Goal: Information Seeking & Learning: Learn about a topic

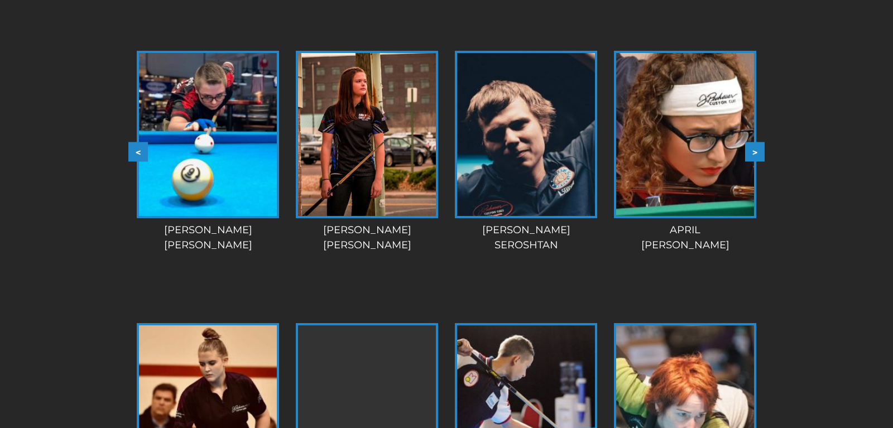
scroll to position [968, 0]
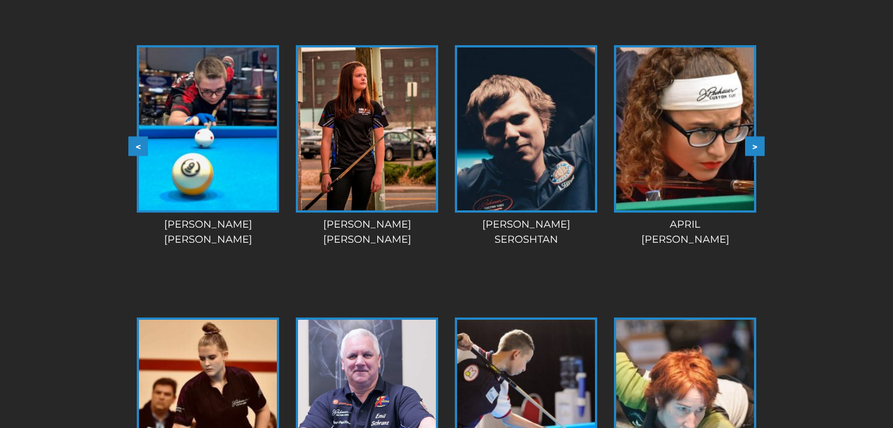
click at [757, 143] on button ">" at bounding box center [755, 146] width 20 height 20
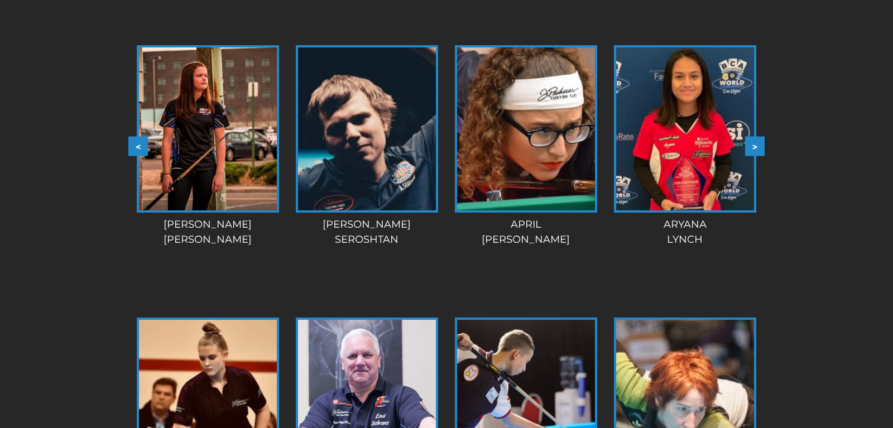
click at [757, 146] on button ">" at bounding box center [755, 146] width 20 height 20
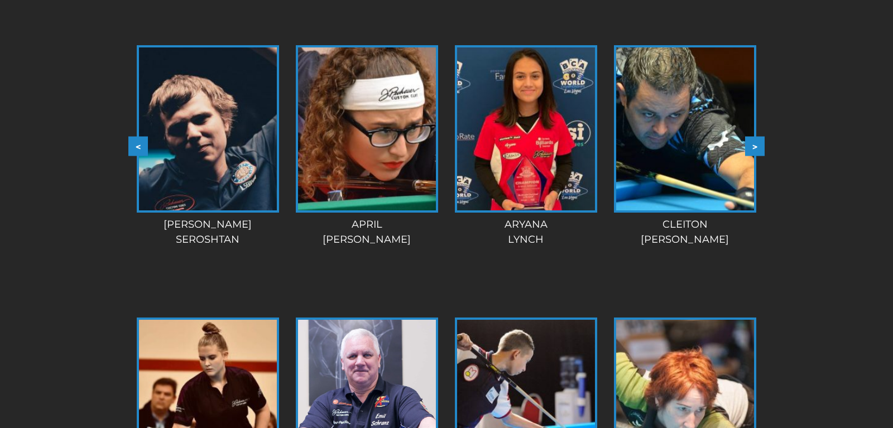
click at [757, 146] on button ">" at bounding box center [755, 146] width 20 height 20
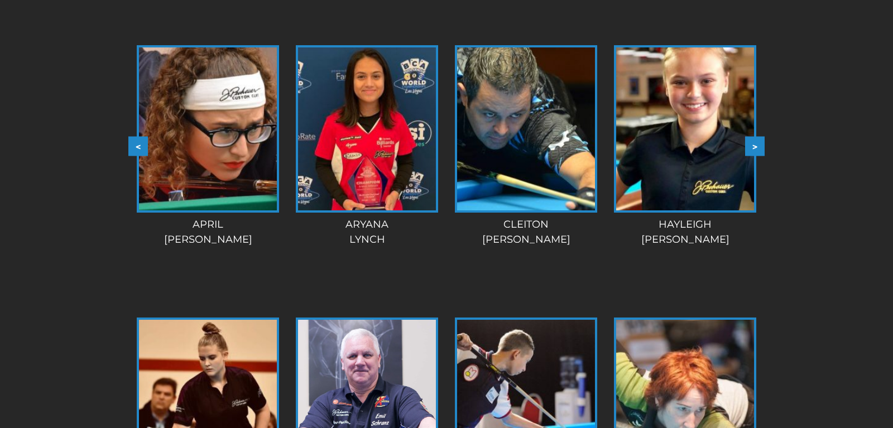
click at [757, 146] on button ">" at bounding box center [755, 146] width 20 height 20
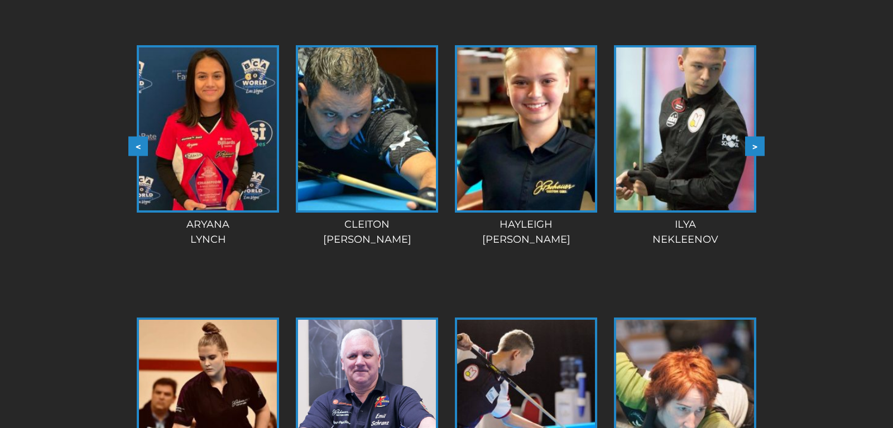
click at [757, 146] on button ">" at bounding box center [755, 146] width 20 height 20
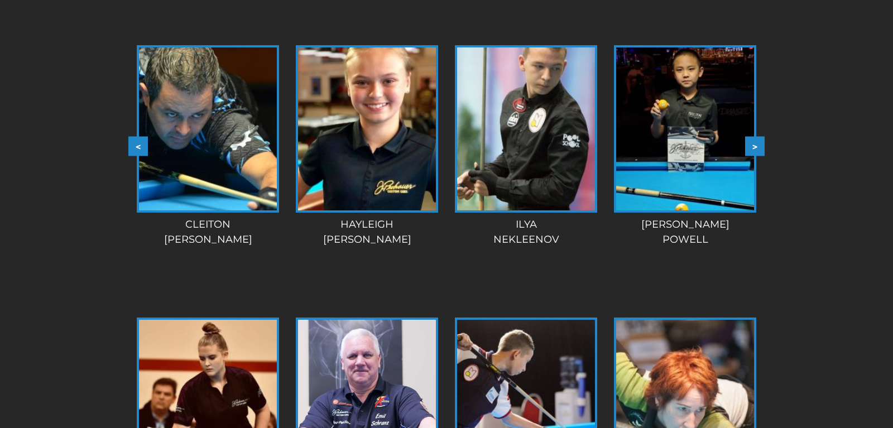
click at [757, 146] on button ">" at bounding box center [755, 146] width 20 height 20
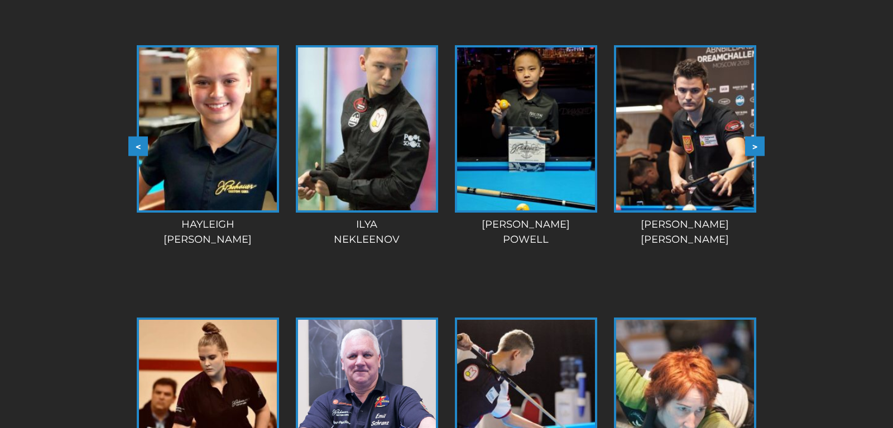
click at [757, 146] on button ">" at bounding box center [755, 146] width 20 height 20
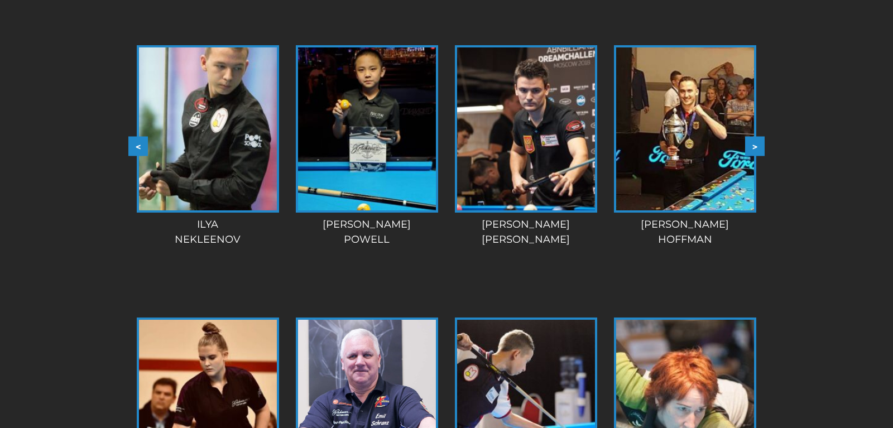
click at [757, 146] on button ">" at bounding box center [755, 146] width 20 height 20
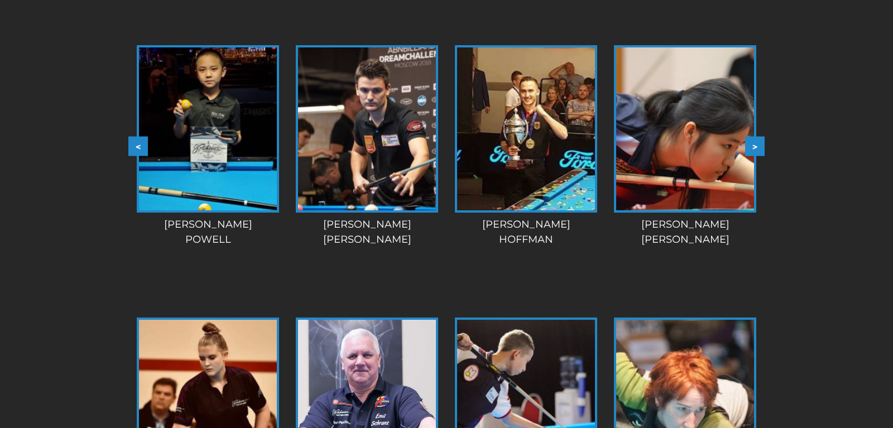
click at [757, 146] on button ">" at bounding box center [755, 146] width 20 height 20
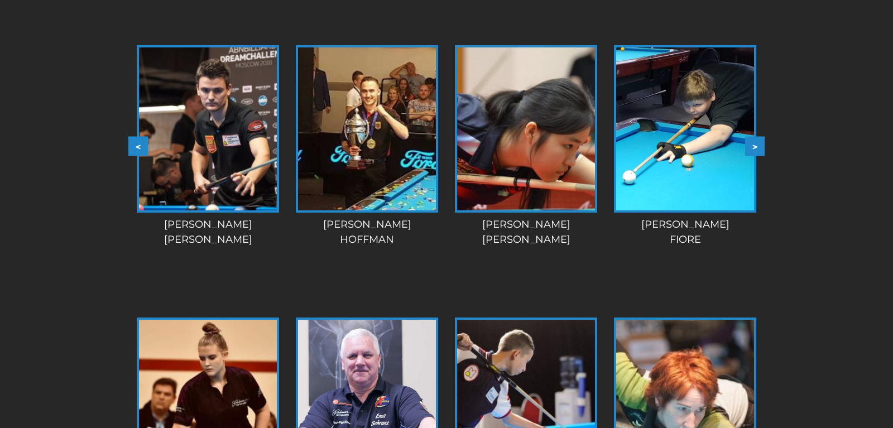
click at [757, 146] on button ">" at bounding box center [755, 146] width 20 height 20
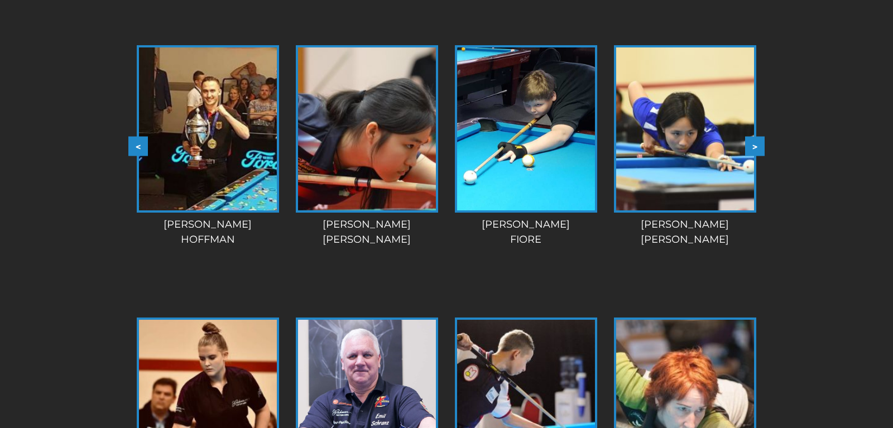
click at [757, 146] on button ">" at bounding box center [755, 146] width 20 height 20
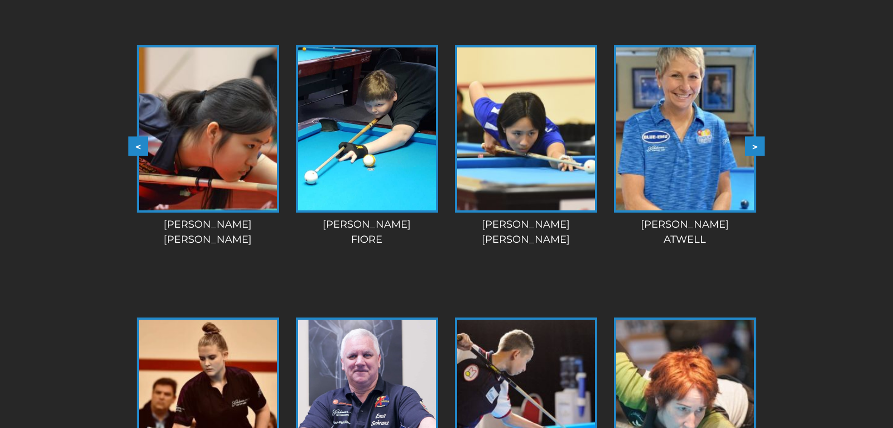
click at [757, 146] on button ">" at bounding box center [755, 146] width 20 height 20
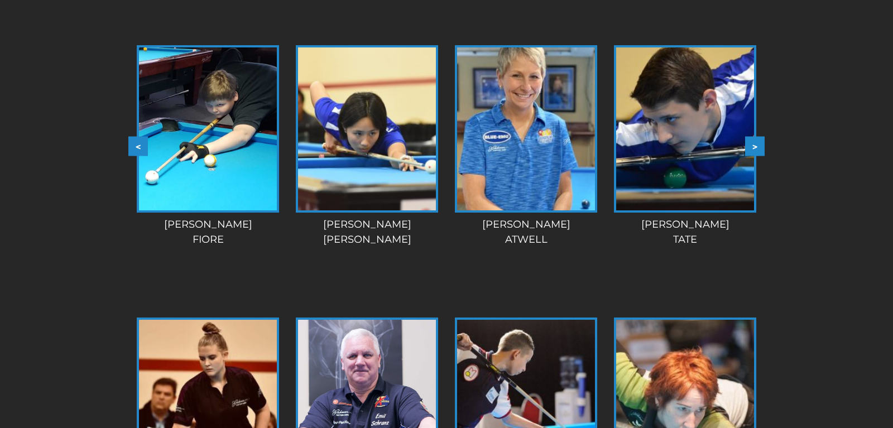
click at [757, 146] on button ">" at bounding box center [755, 146] width 20 height 20
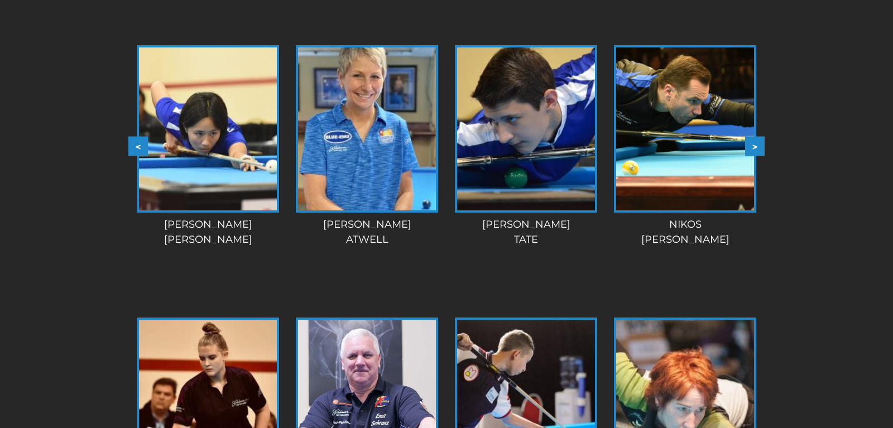
click at [757, 146] on button ">" at bounding box center [755, 146] width 20 height 20
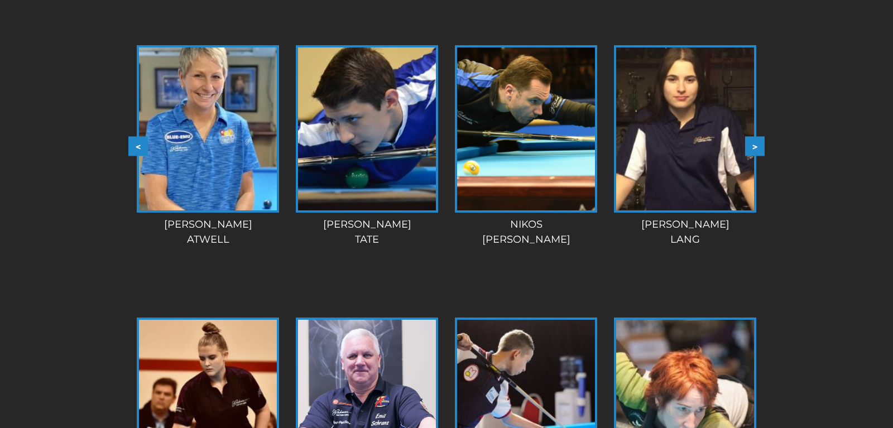
click at [757, 146] on button ">" at bounding box center [755, 146] width 20 height 20
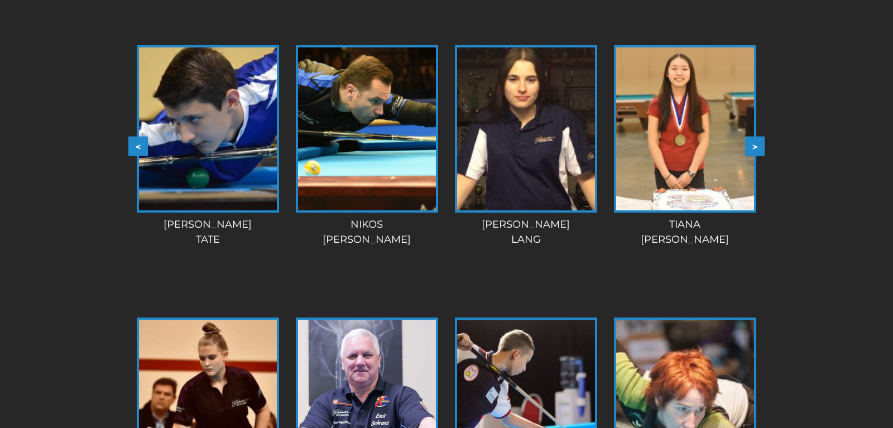
click at [757, 146] on button ">" at bounding box center [755, 146] width 20 height 20
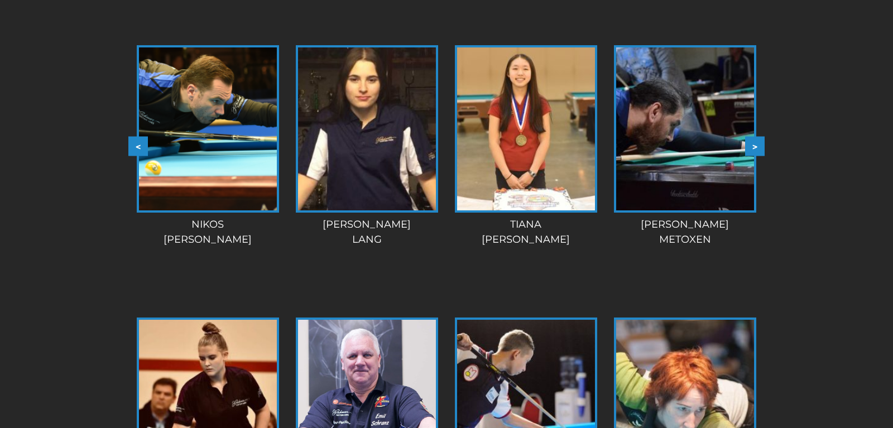
click at [757, 146] on button ">" at bounding box center [755, 146] width 20 height 20
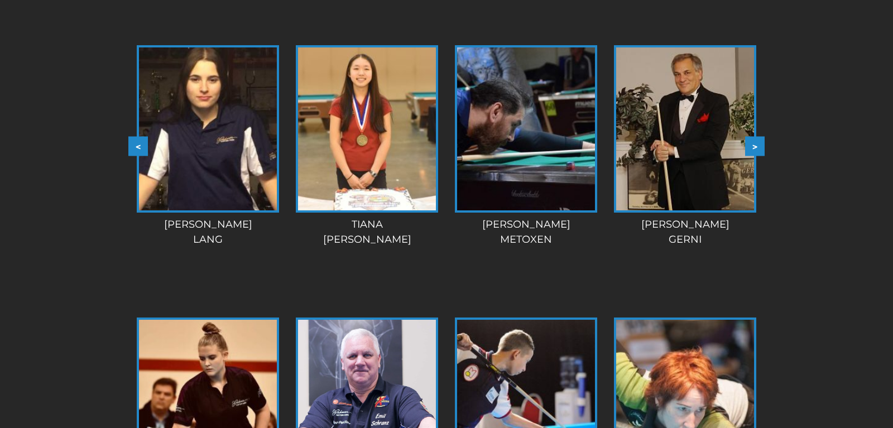
click at [757, 146] on button ">" at bounding box center [755, 146] width 20 height 20
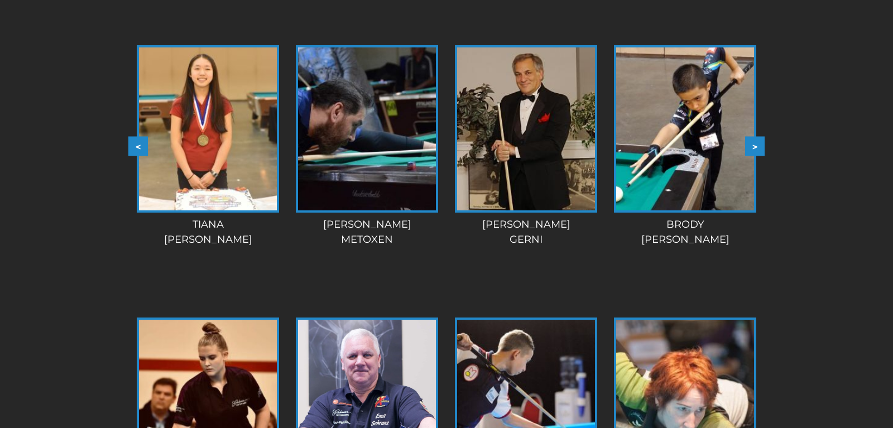
click at [758, 146] on button ">" at bounding box center [755, 146] width 20 height 20
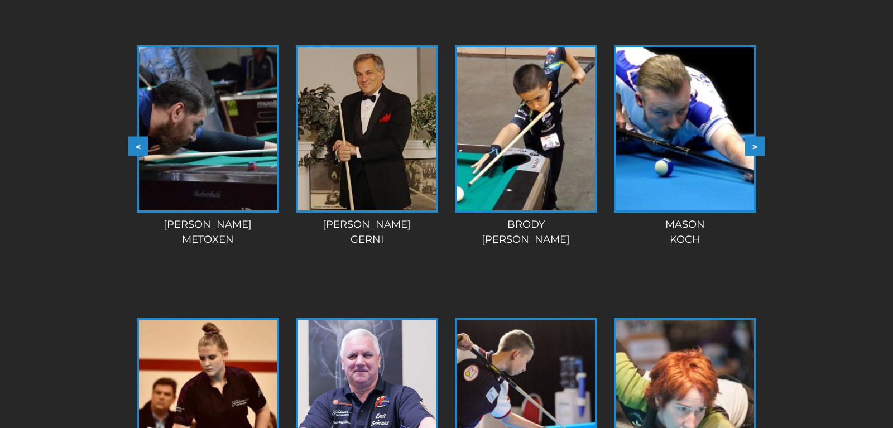
click at [758, 146] on button ">" at bounding box center [755, 146] width 20 height 20
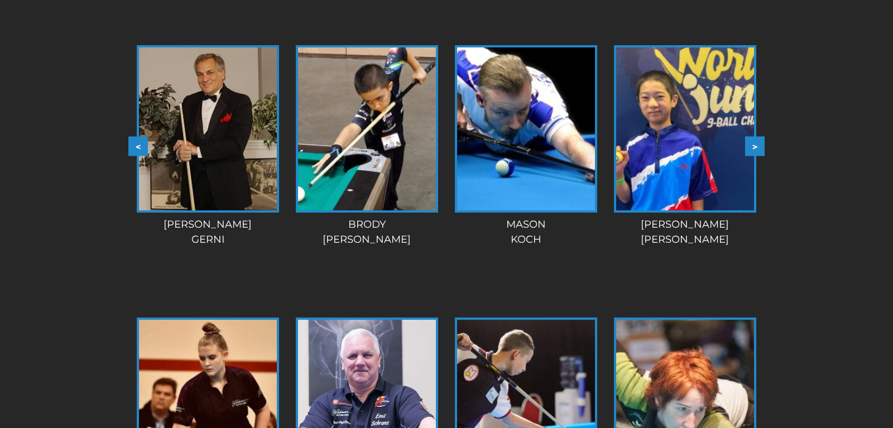
click at [758, 146] on button ">" at bounding box center [755, 146] width 20 height 20
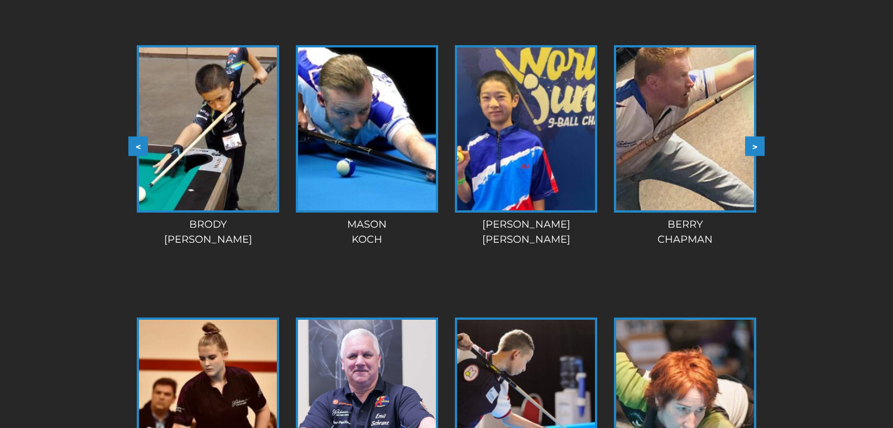
click at [758, 146] on button ">" at bounding box center [755, 146] width 20 height 20
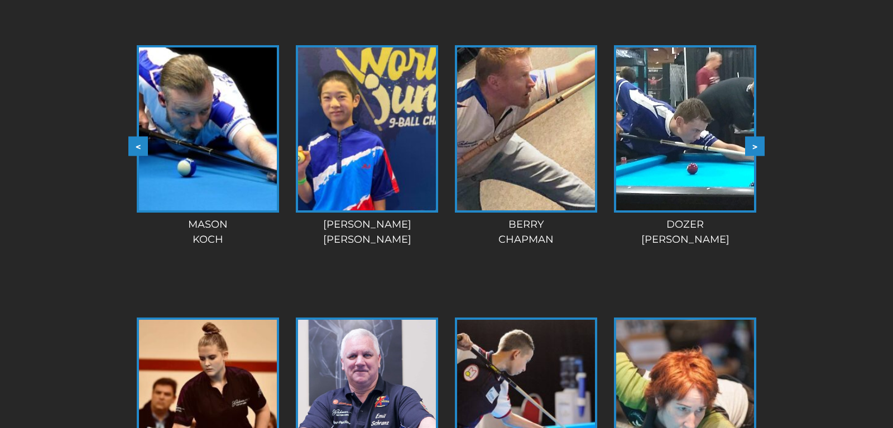
click at [758, 146] on button ">" at bounding box center [755, 146] width 20 height 20
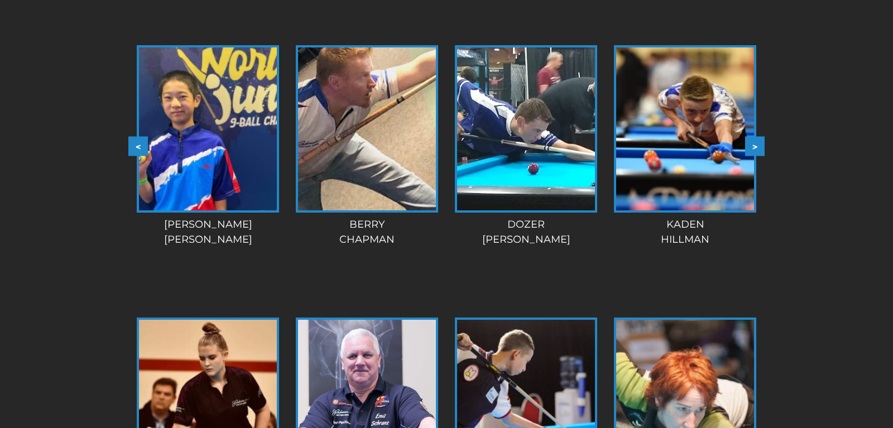
click at [758, 146] on button ">" at bounding box center [755, 146] width 20 height 20
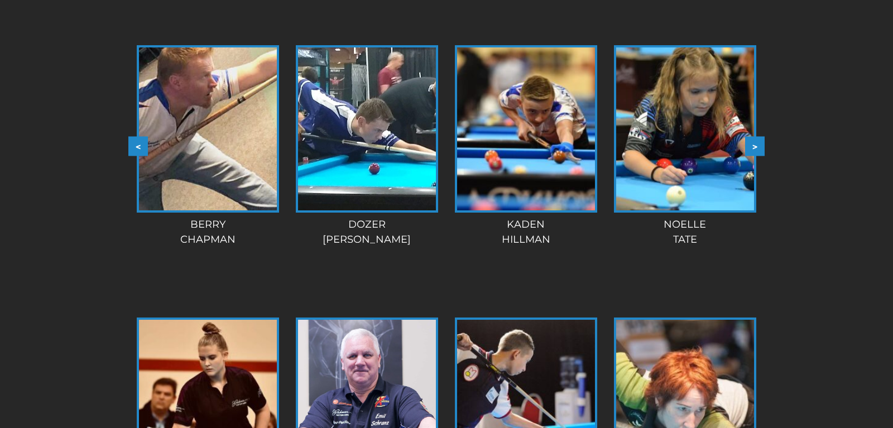
click at [758, 146] on button ">" at bounding box center [755, 146] width 20 height 20
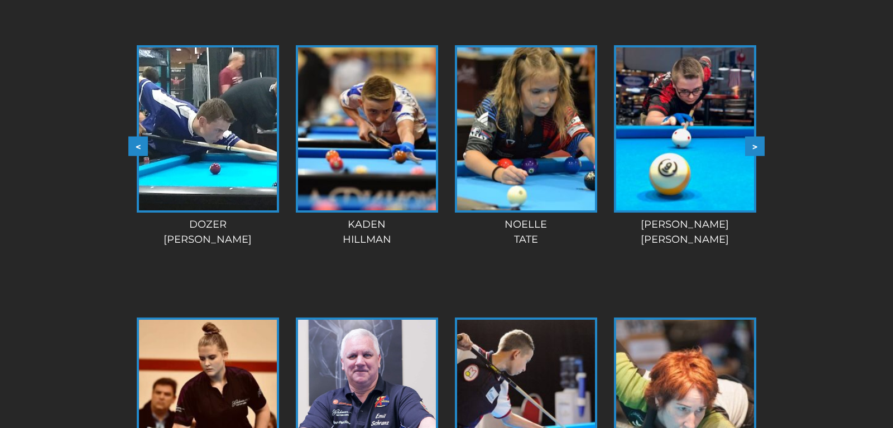
click at [758, 146] on button ">" at bounding box center [755, 146] width 20 height 20
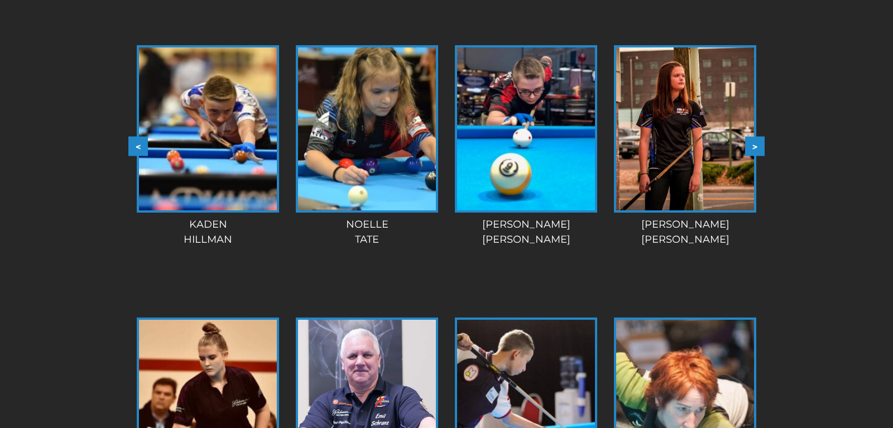
click at [758, 146] on button ">" at bounding box center [755, 146] width 20 height 20
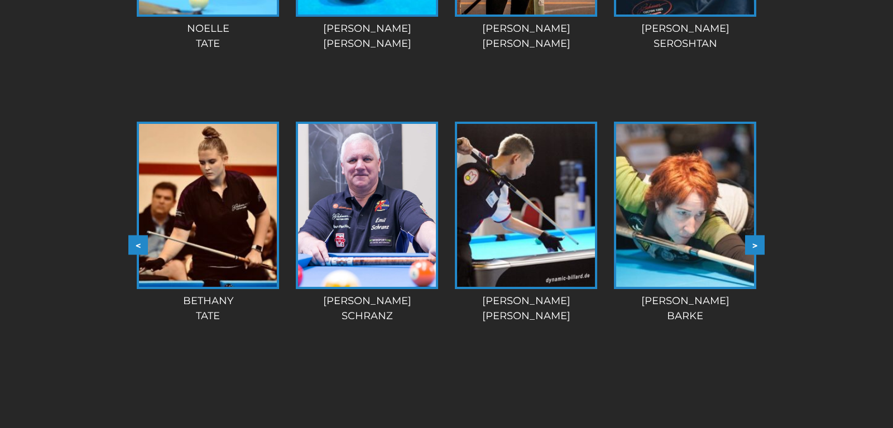
scroll to position [1196, 0]
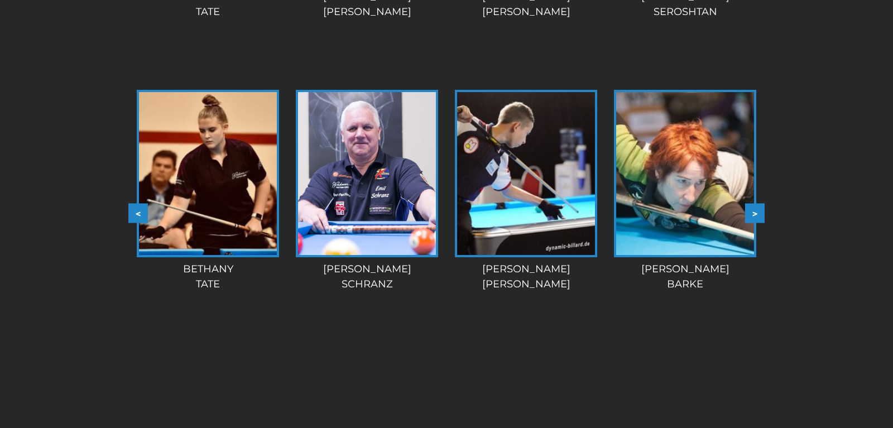
click at [755, 214] on button ">" at bounding box center [755, 214] width 20 height 20
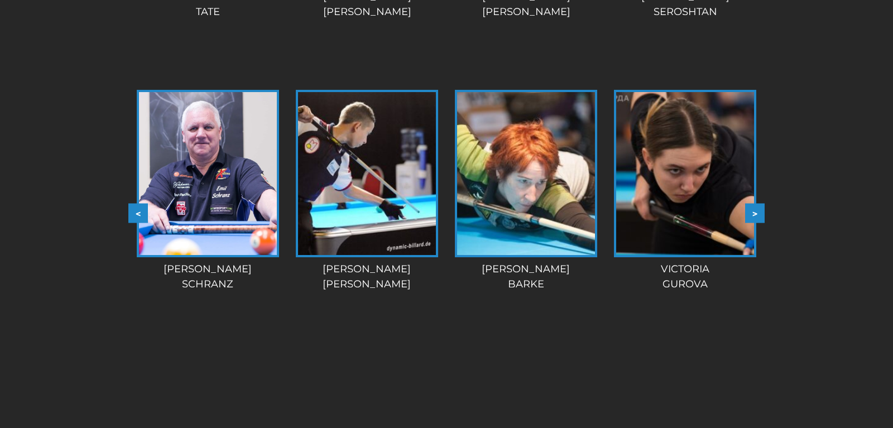
click at [755, 214] on button ">" at bounding box center [755, 214] width 20 height 20
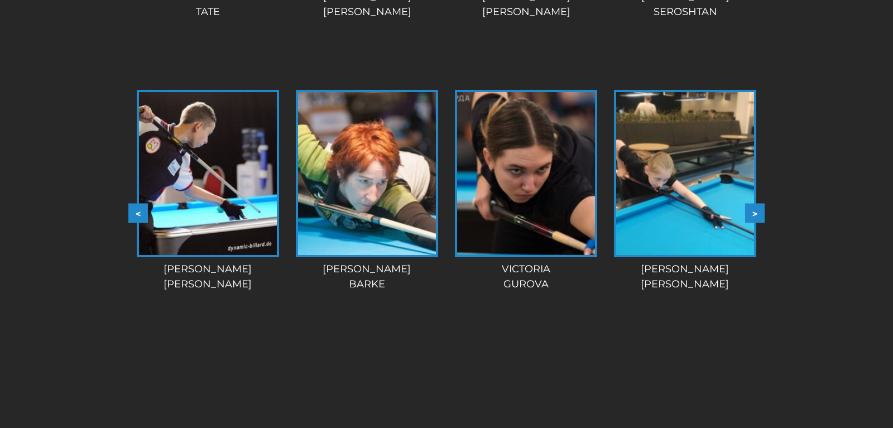
click at [755, 214] on button ">" at bounding box center [755, 214] width 20 height 20
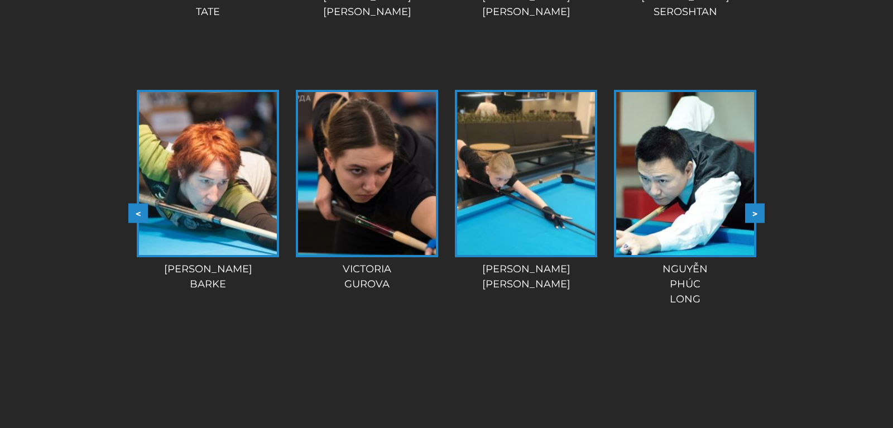
click at [755, 214] on button ">" at bounding box center [755, 214] width 20 height 20
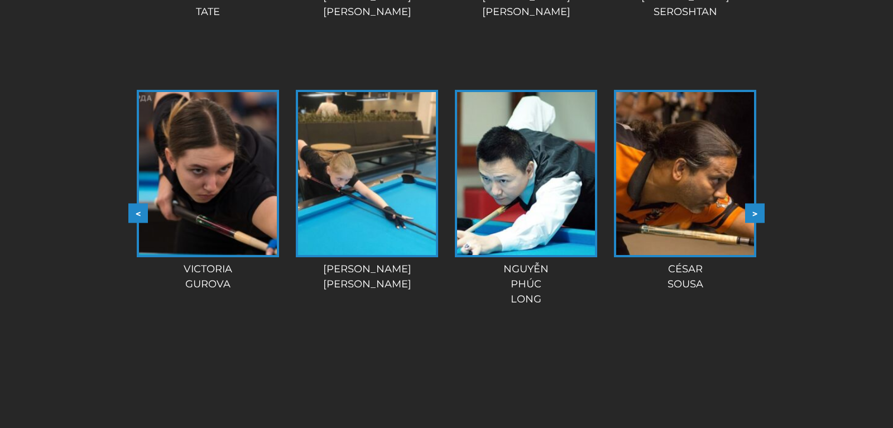
click at [755, 214] on button ">" at bounding box center [755, 214] width 20 height 20
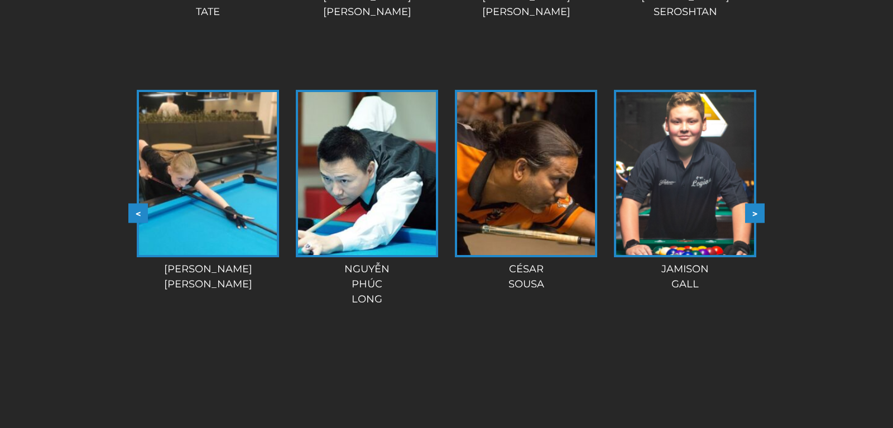
click at [755, 214] on button ">" at bounding box center [755, 214] width 20 height 20
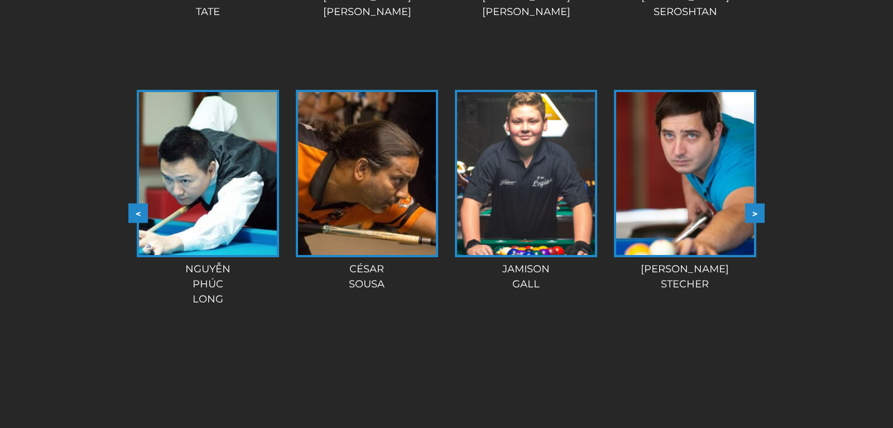
click at [755, 214] on button ">" at bounding box center [755, 214] width 20 height 20
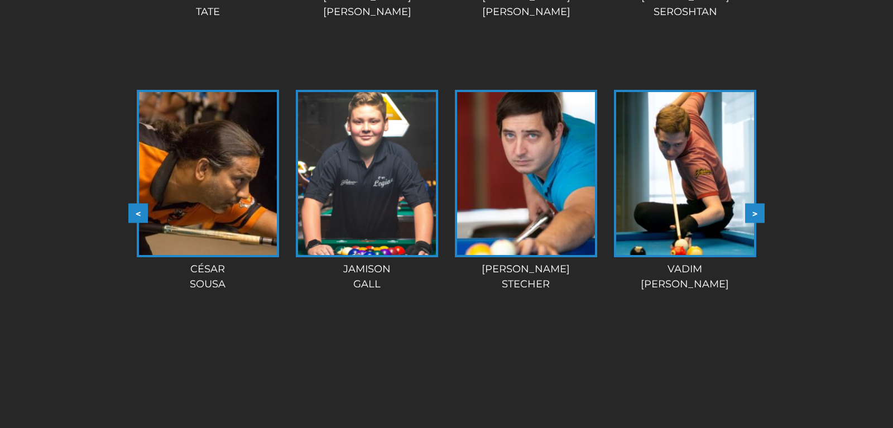
click at [755, 214] on button ">" at bounding box center [755, 214] width 20 height 20
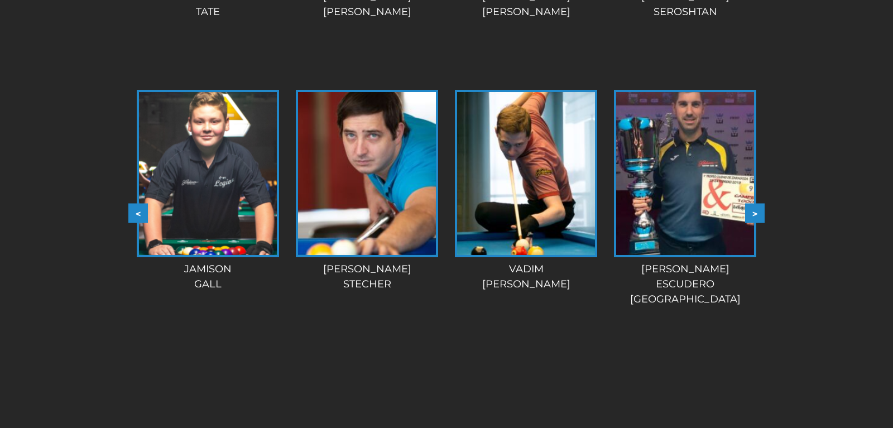
click at [755, 214] on button ">" at bounding box center [755, 214] width 20 height 20
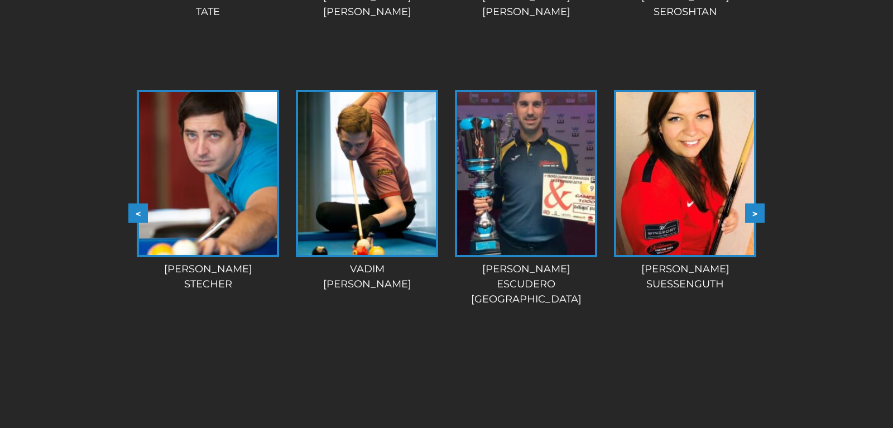
click at [755, 214] on button ">" at bounding box center [755, 214] width 20 height 20
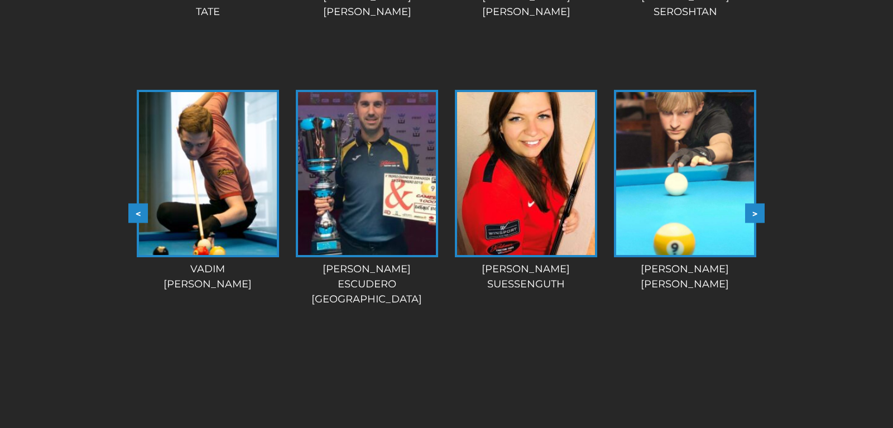
click at [755, 214] on button ">" at bounding box center [755, 214] width 20 height 20
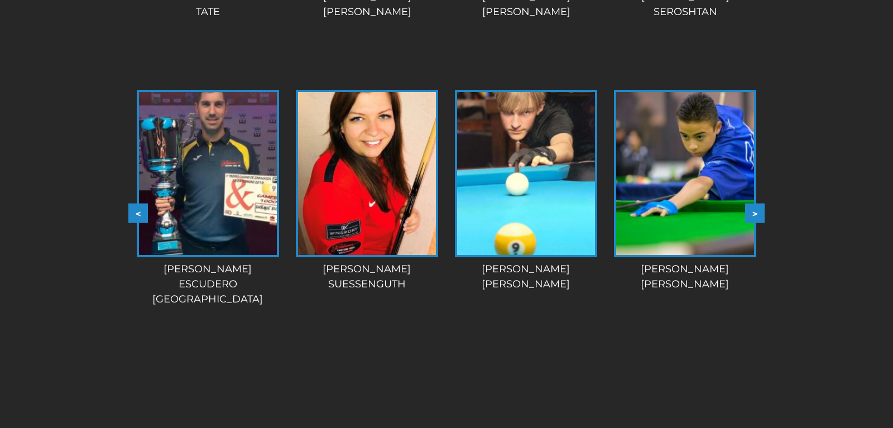
click at [755, 214] on button ">" at bounding box center [755, 214] width 20 height 20
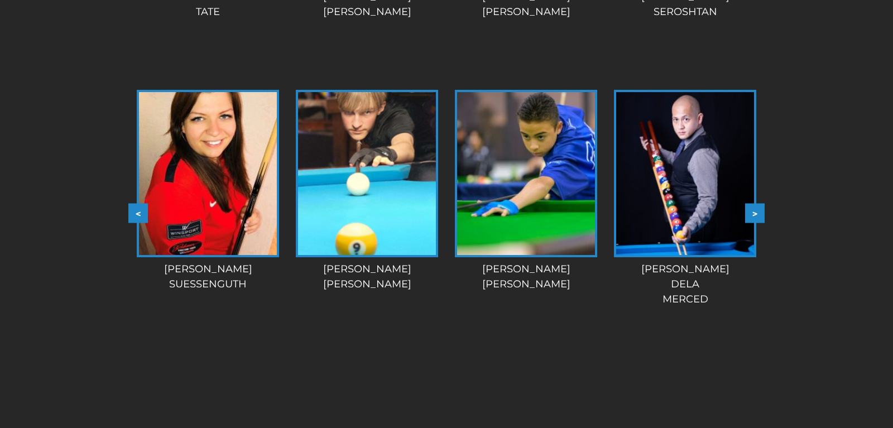
click at [755, 214] on button ">" at bounding box center [755, 214] width 20 height 20
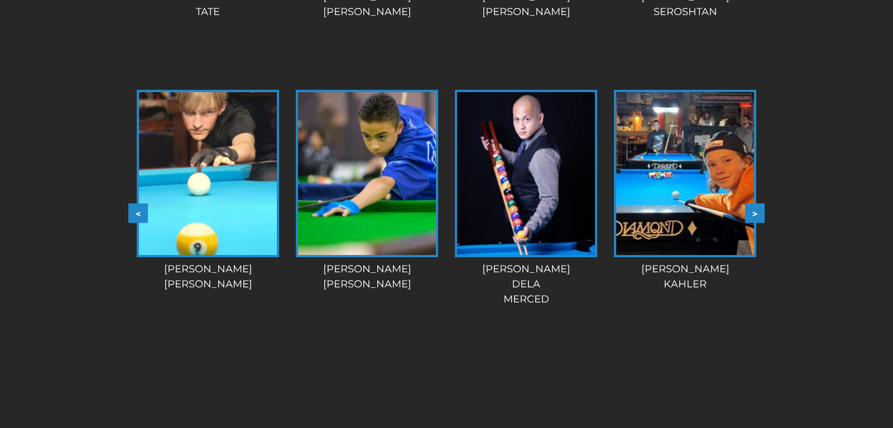
click at [755, 214] on button ">" at bounding box center [755, 214] width 20 height 20
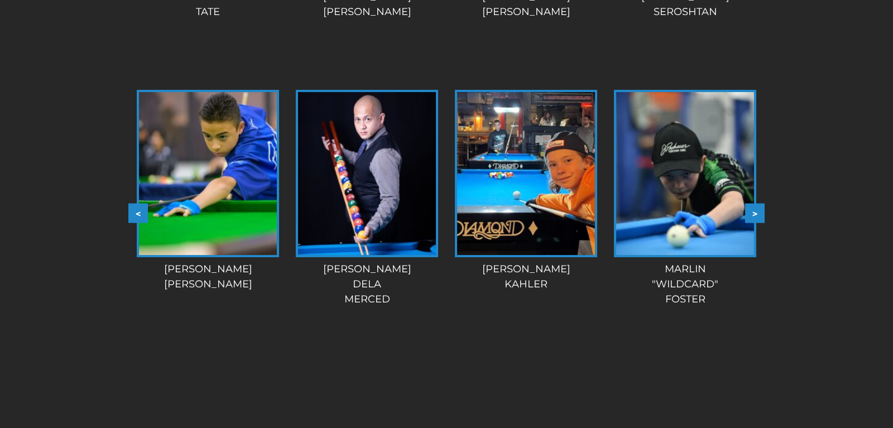
click at [755, 214] on button ">" at bounding box center [755, 214] width 20 height 20
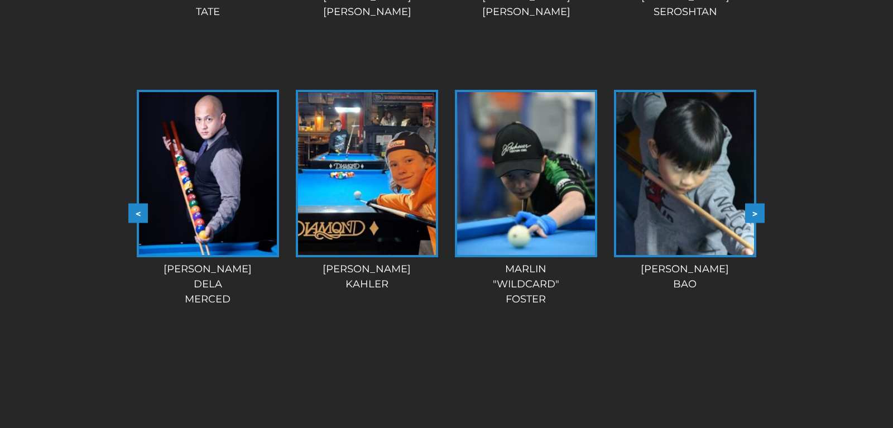
click at [755, 214] on button ">" at bounding box center [755, 214] width 20 height 20
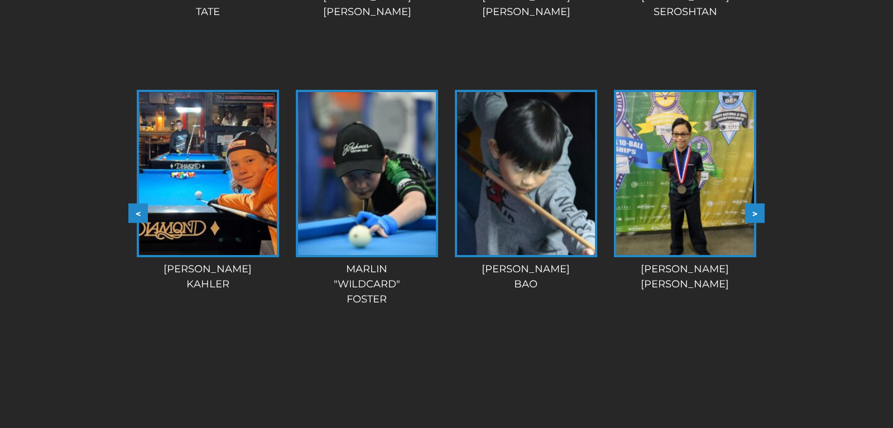
click at [755, 214] on button ">" at bounding box center [755, 214] width 20 height 20
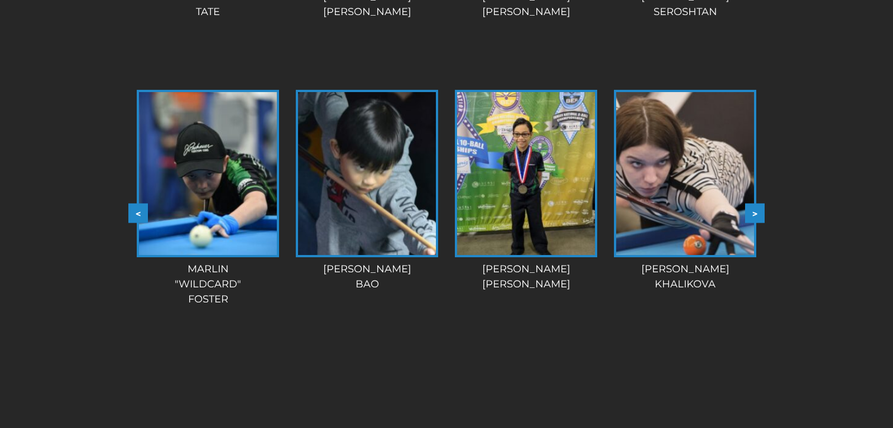
click at [755, 214] on button ">" at bounding box center [755, 214] width 20 height 20
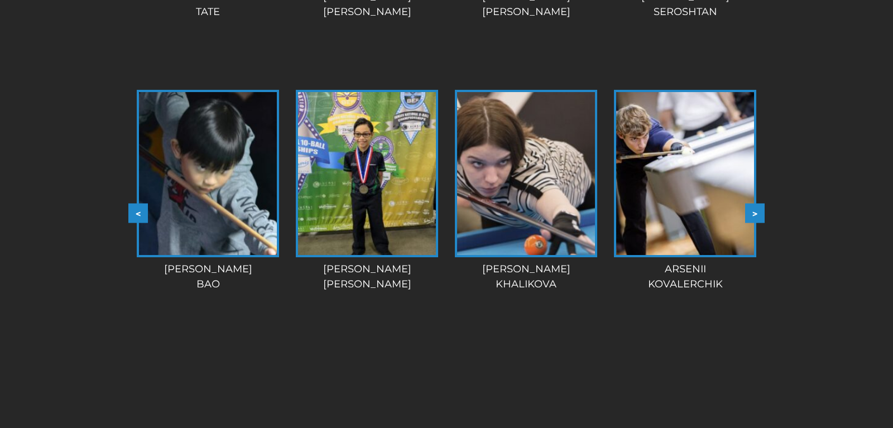
click at [755, 214] on button ">" at bounding box center [755, 214] width 20 height 20
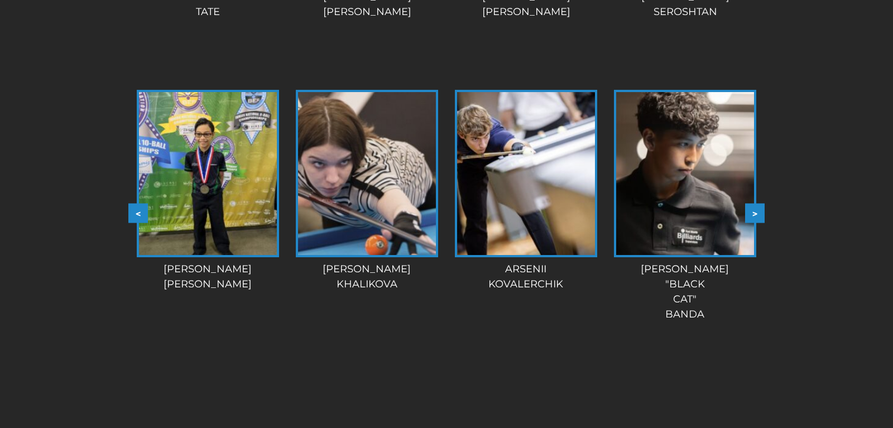
click at [755, 214] on button ">" at bounding box center [755, 214] width 20 height 20
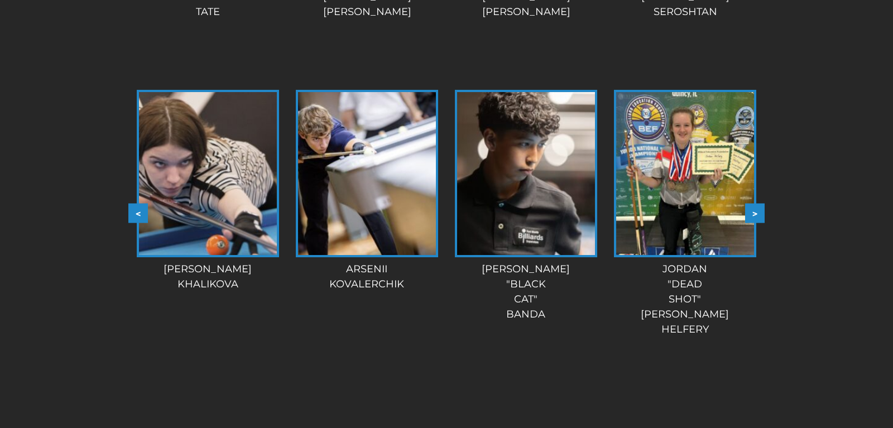
click at [755, 214] on button ">" at bounding box center [755, 214] width 20 height 20
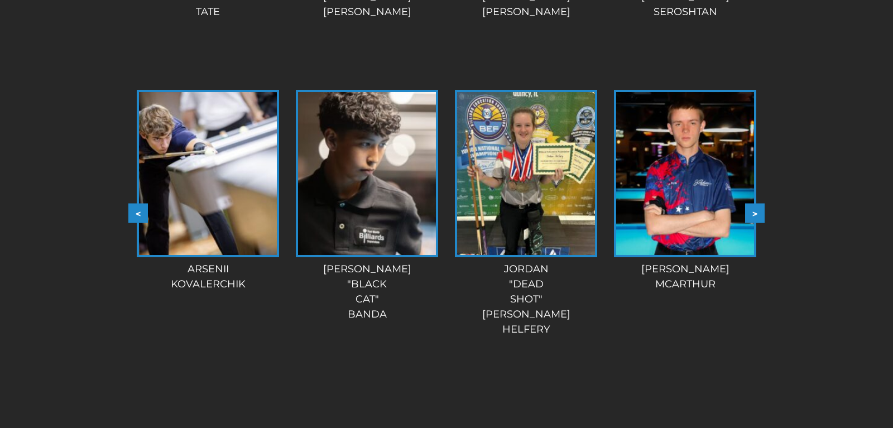
click at [755, 214] on button ">" at bounding box center [755, 214] width 20 height 20
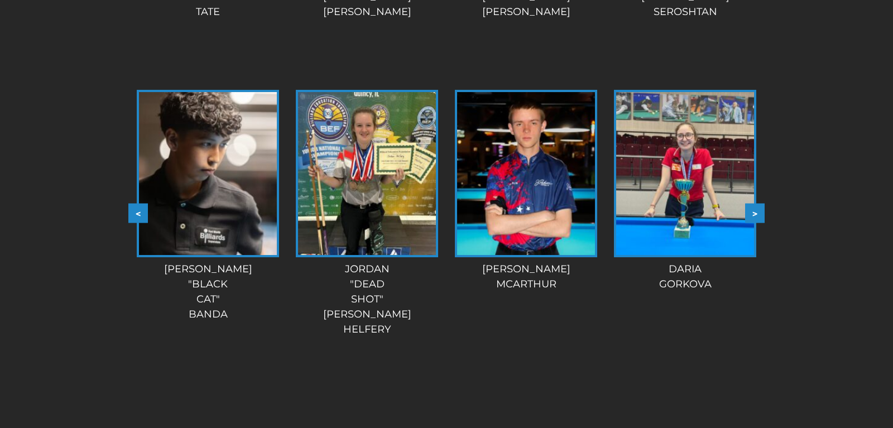
click at [755, 214] on button ">" at bounding box center [755, 214] width 20 height 20
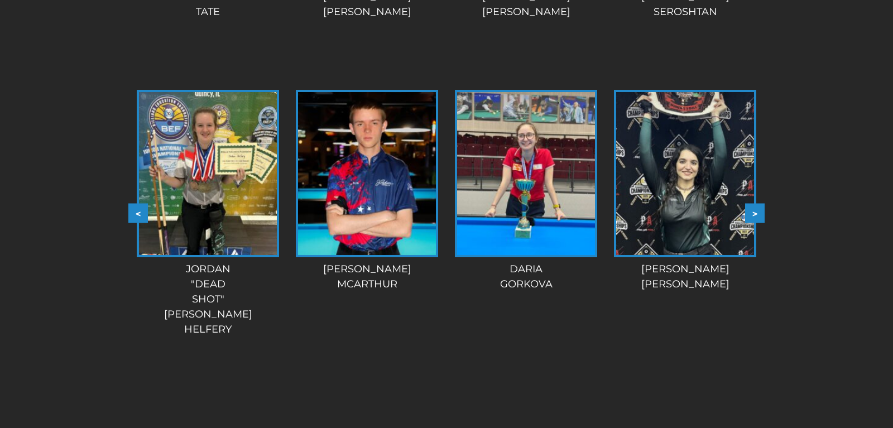
click at [755, 214] on button ">" at bounding box center [755, 214] width 20 height 20
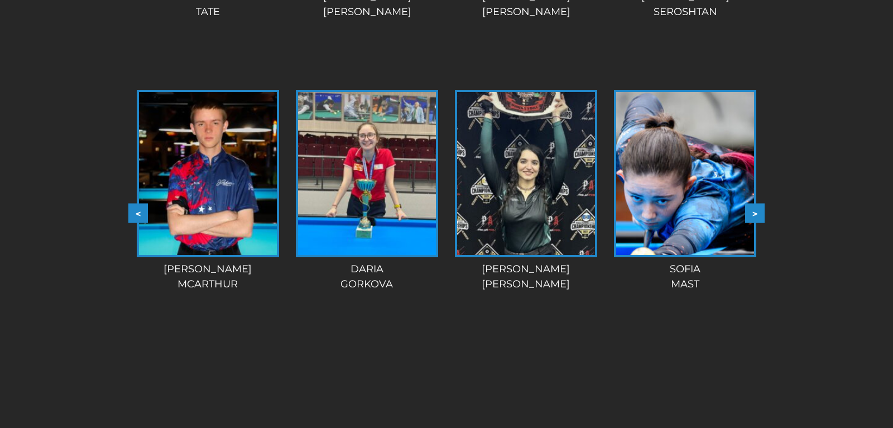
click at [534, 205] on img at bounding box center [526, 173] width 138 height 163
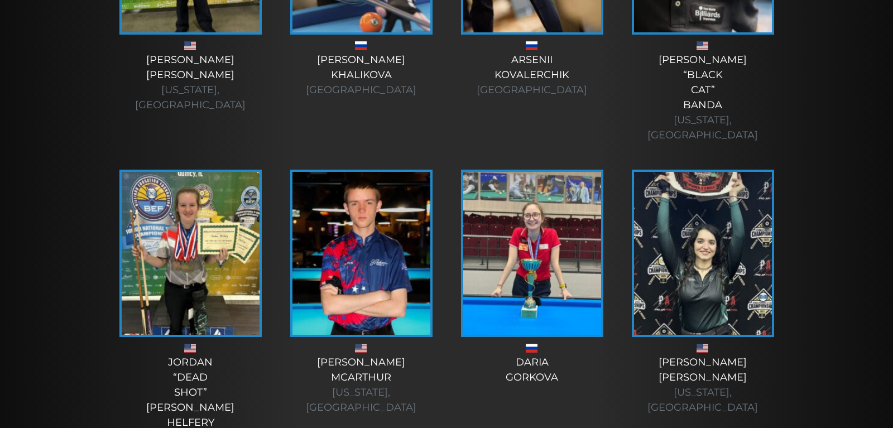
scroll to position [3701, 0]
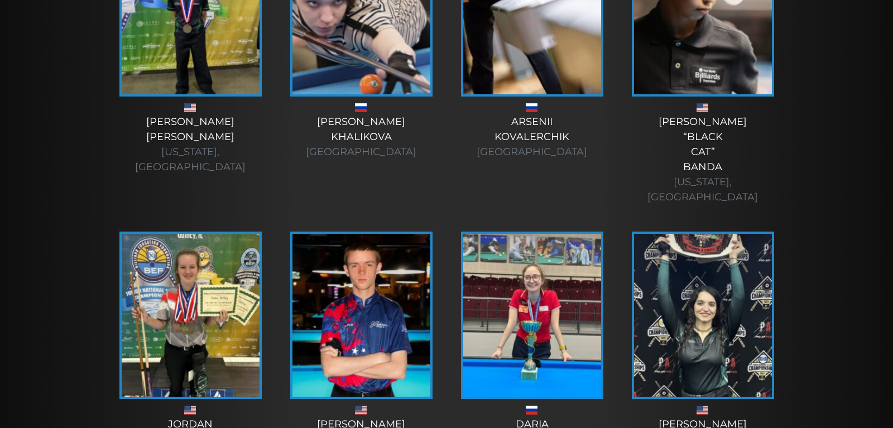
click at [691, 234] on img at bounding box center [703, 315] width 138 height 163
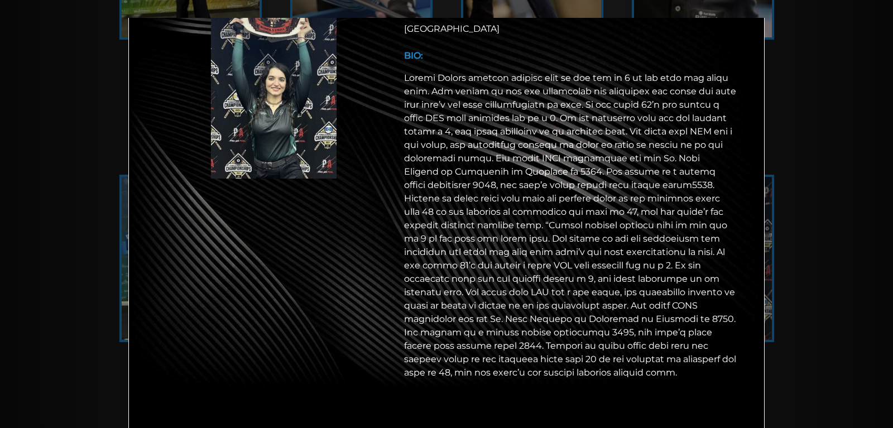
scroll to position [0, 0]
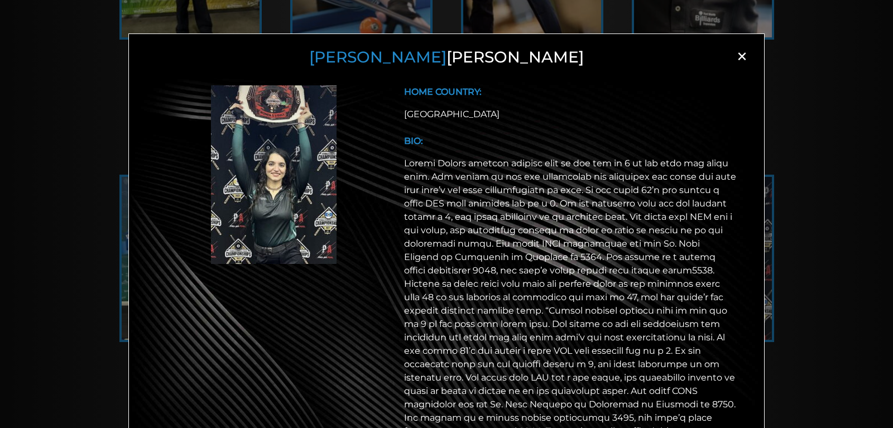
click at [743, 57] on span "×" at bounding box center [741, 56] width 17 height 17
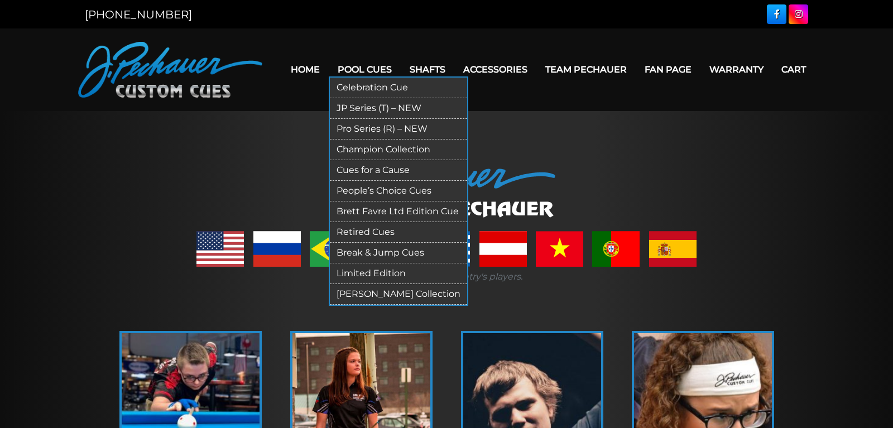
click at [363, 87] on link "Celebration Cue" at bounding box center [398, 88] width 137 height 21
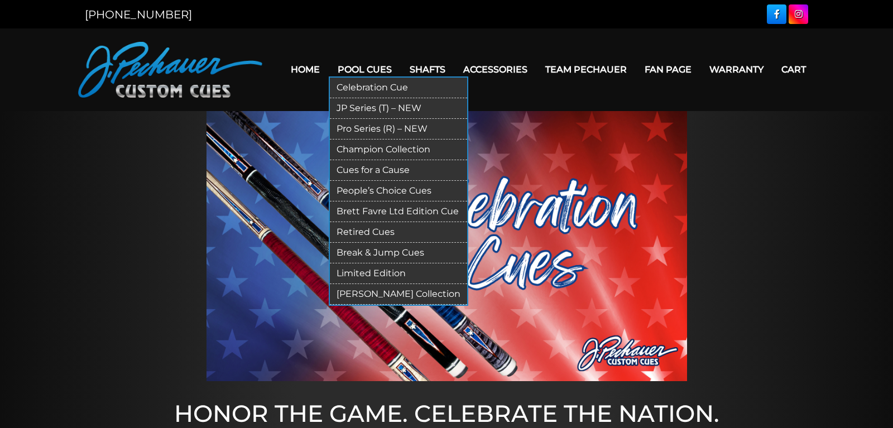
click at [355, 148] on link "Champion Collection" at bounding box center [398, 150] width 137 height 21
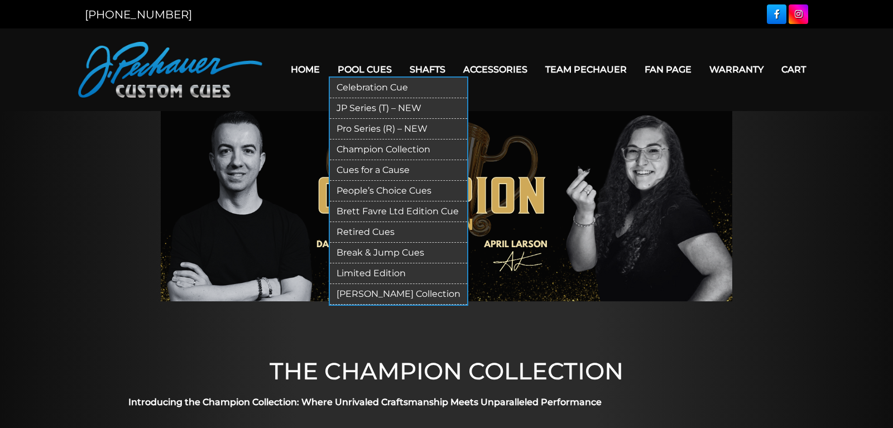
click at [362, 171] on link "Cues for a Cause" at bounding box center [398, 170] width 137 height 21
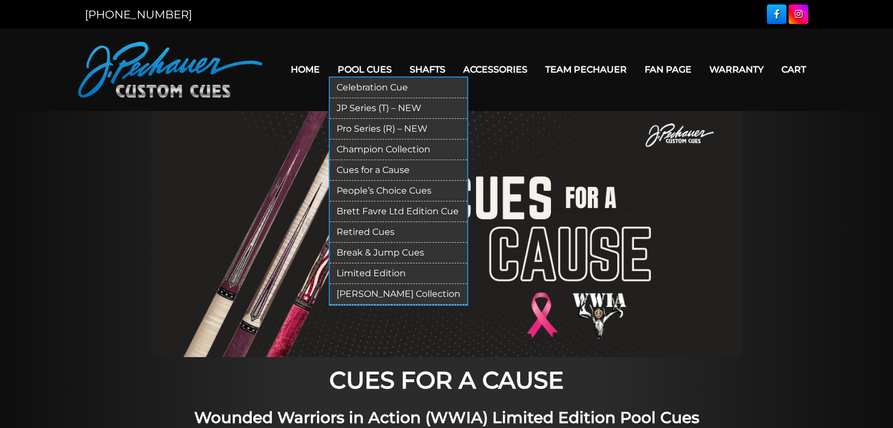
click at [361, 209] on link "Brett Favre Ltd Edition Cue" at bounding box center [398, 211] width 137 height 21
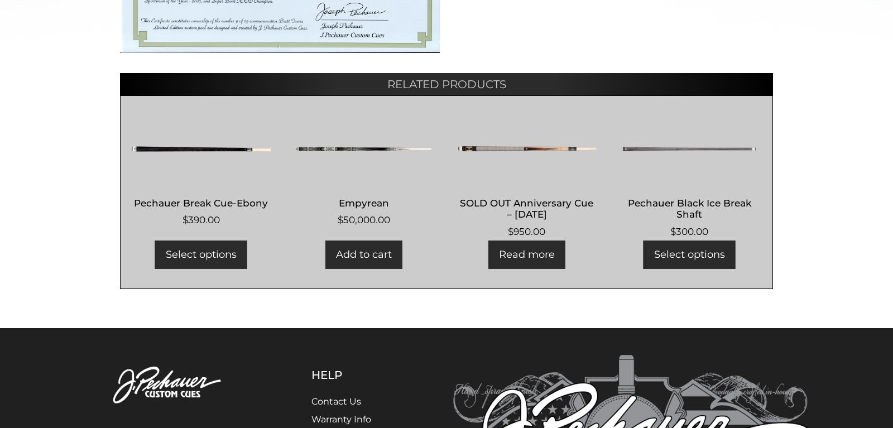
scroll to position [626, 0]
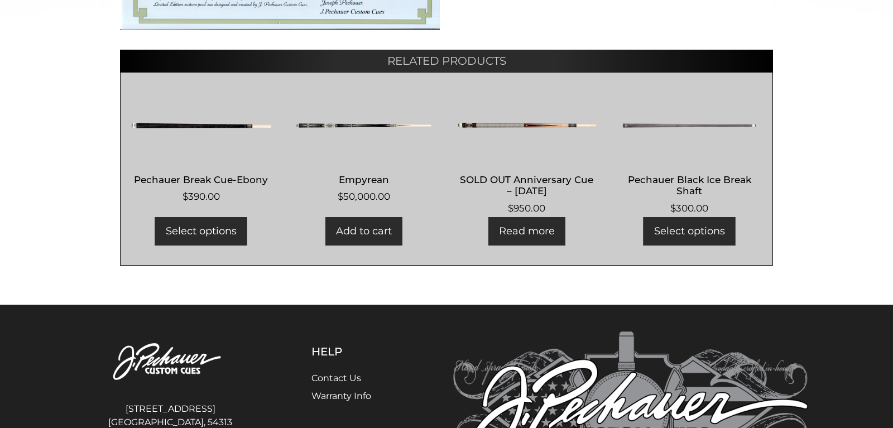
click at [367, 124] on img at bounding box center [364, 125] width 139 height 67
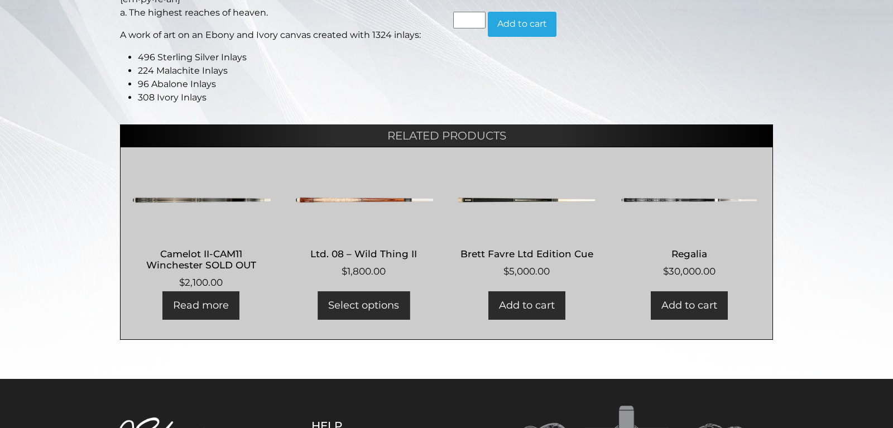
scroll to position [285, 0]
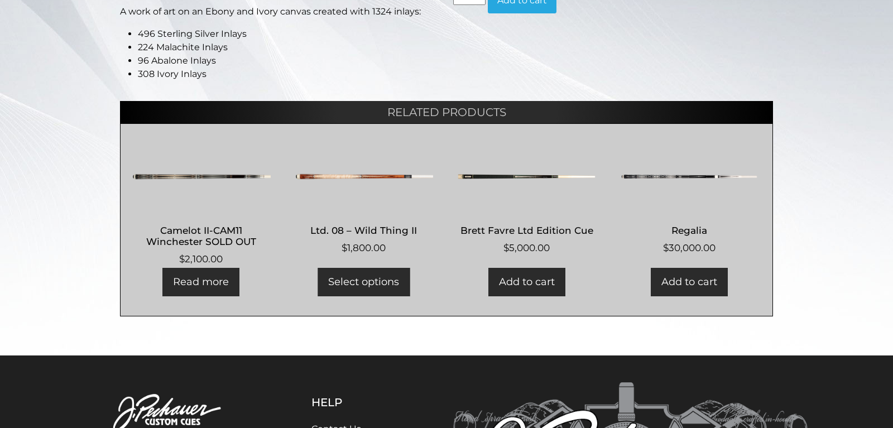
click at [697, 175] on img at bounding box center [689, 176] width 139 height 67
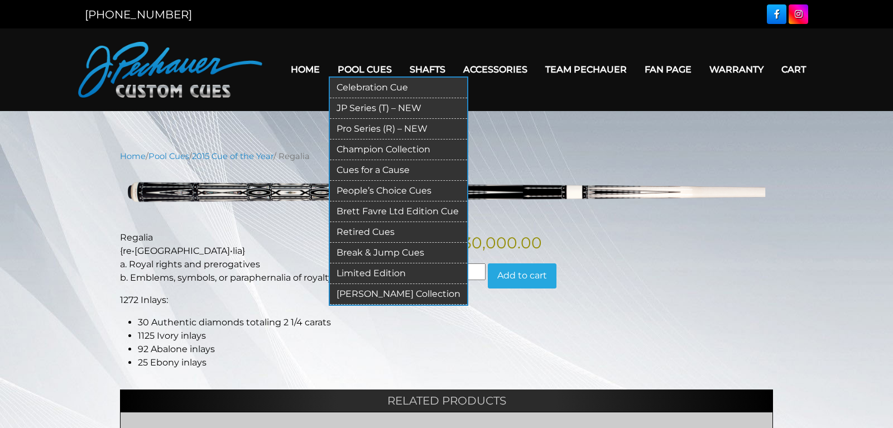
click at [346, 233] on link "Retired Cues" at bounding box center [398, 232] width 137 height 21
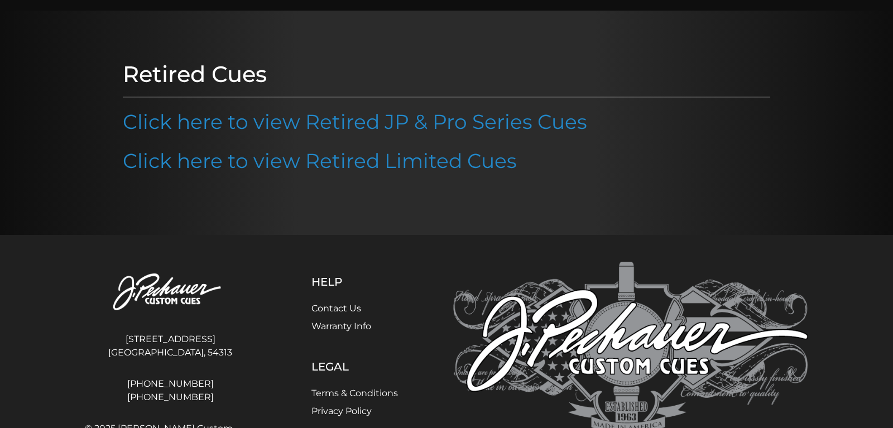
scroll to position [114, 0]
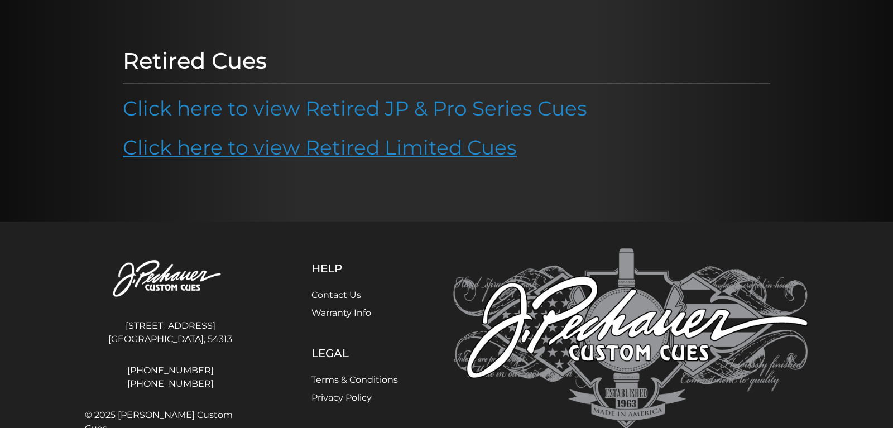
click at [448, 148] on link "Click here to view Retired Limited Cues" at bounding box center [320, 147] width 394 height 25
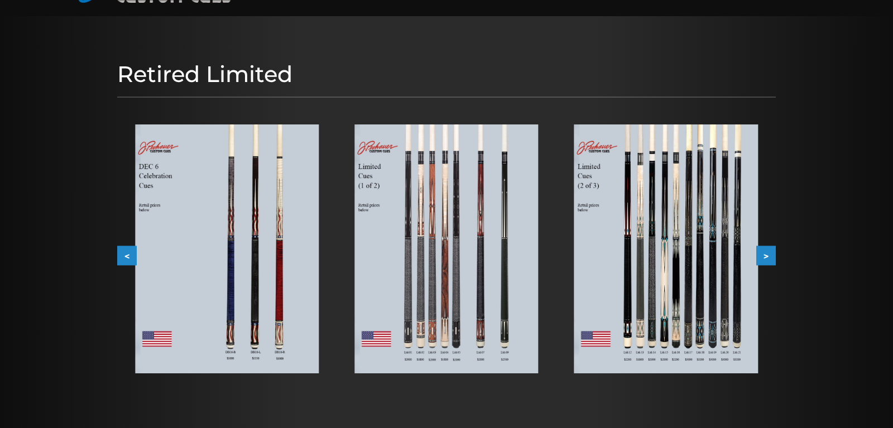
scroll to position [114, 0]
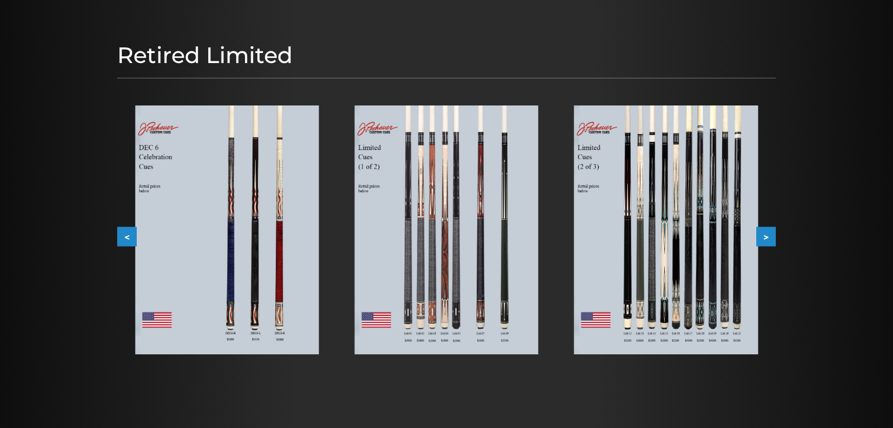
click at [717, 233] on img at bounding box center [666, 229] width 184 height 249
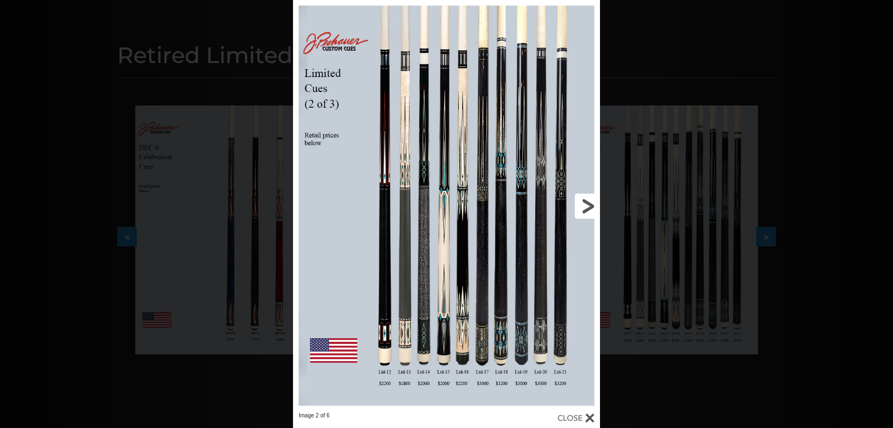
scroll to position [171, 0]
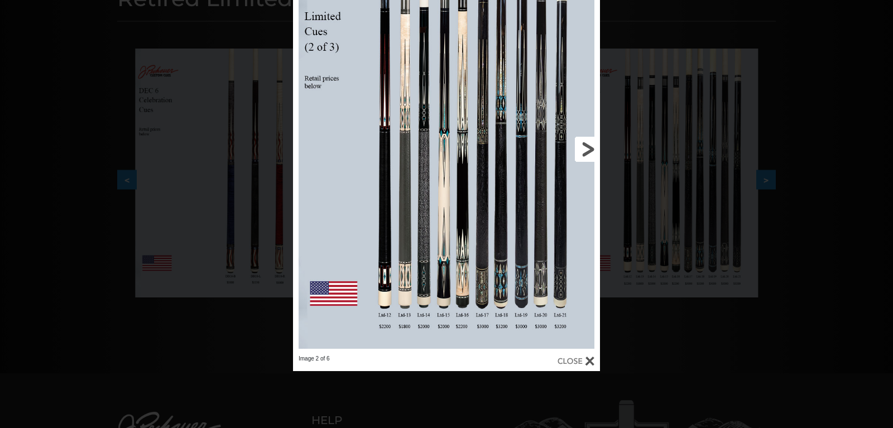
click at [583, 142] on link at bounding box center [531, 149] width 138 height 412
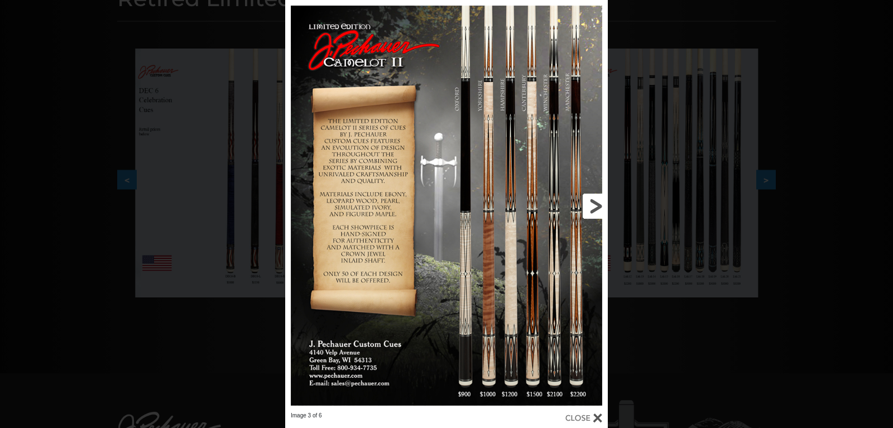
click at [596, 204] on link at bounding box center [535, 206] width 145 height 412
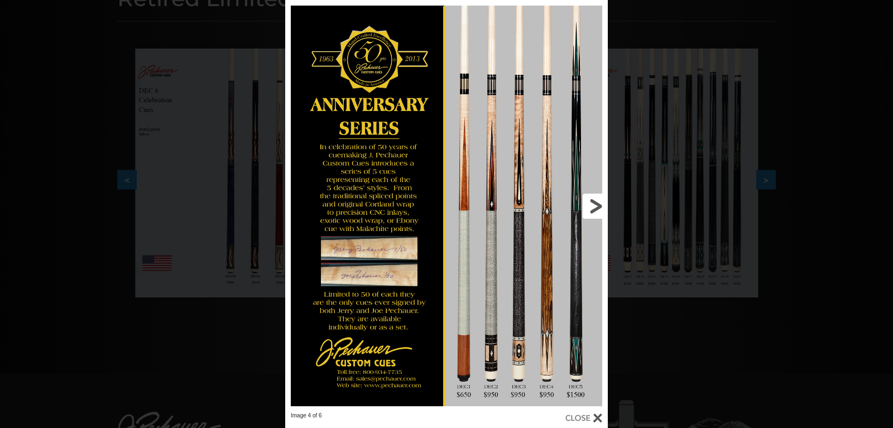
click at [596, 204] on link at bounding box center [535, 206] width 145 height 412
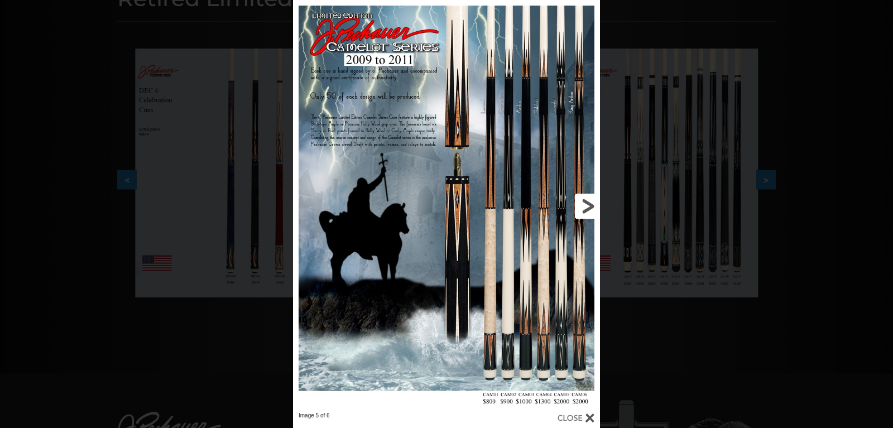
click at [587, 207] on link at bounding box center [531, 206] width 138 height 412
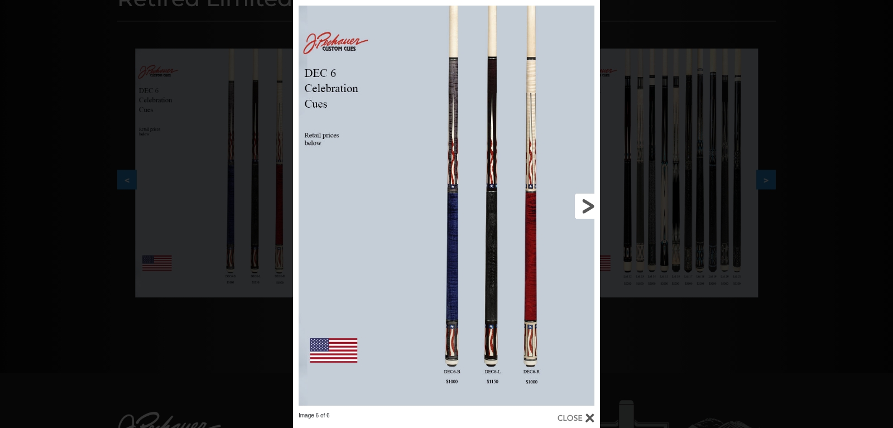
click at [586, 209] on link at bounding box center [531, 206] width 138 height 412
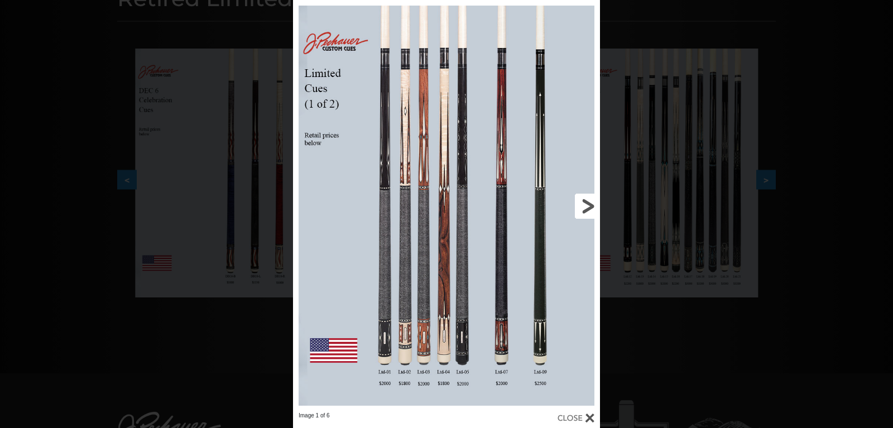
click at [586, 209] on link at bounding box center [531, 206] width 138 height 412
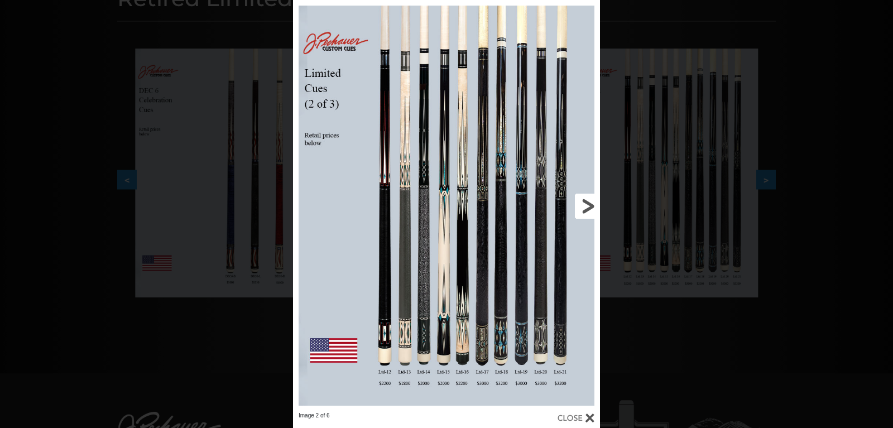
click at [587, 204] on link at bounding box center [531, 206] width 138 height 412
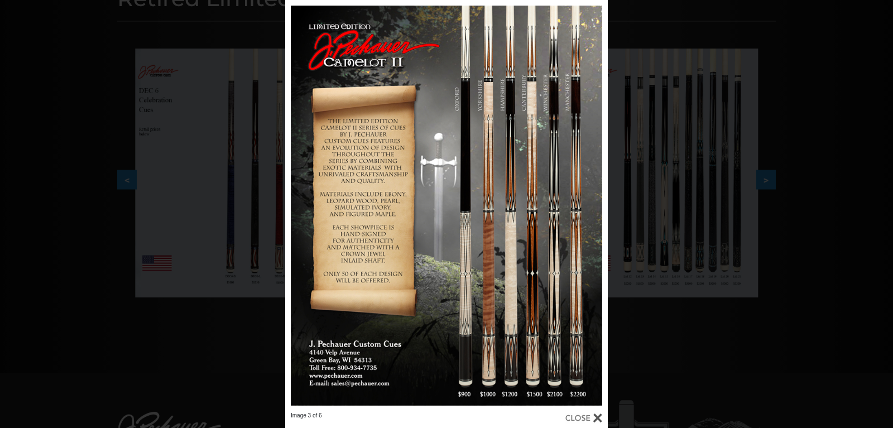
click at [599, 415] on div at bounding box center [583, 418] width 37 height 12
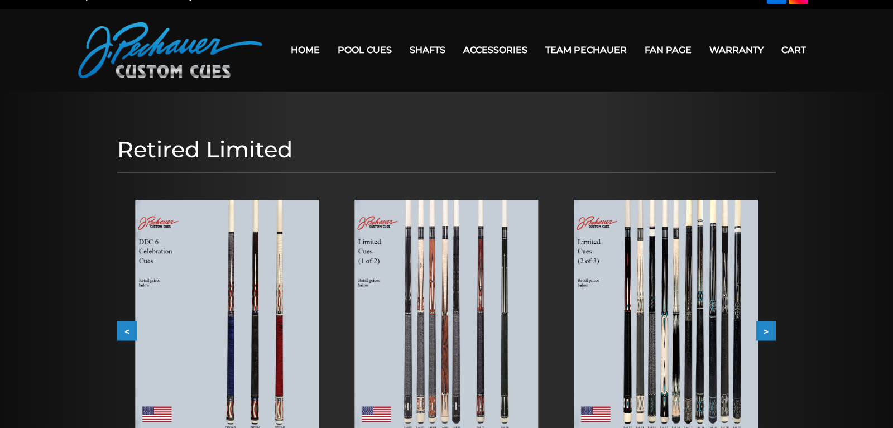
scroll to position [0, 0]
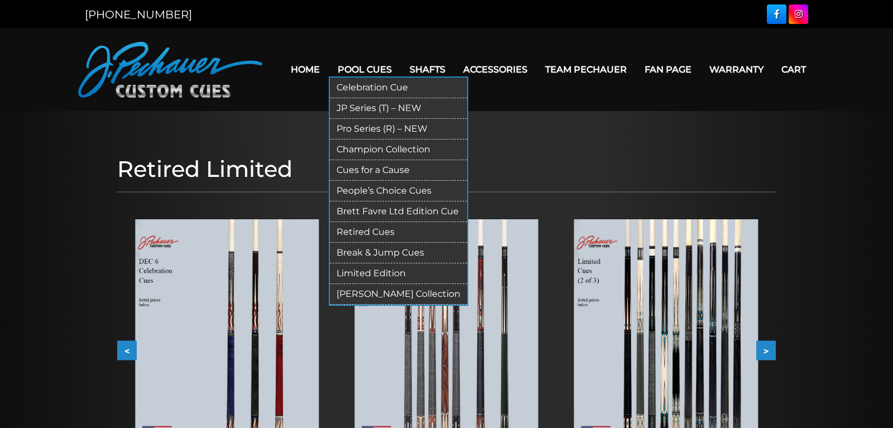
click at [352, 270] on link "Limited Edition" at bounding box center [398, 273] width 137 height 21
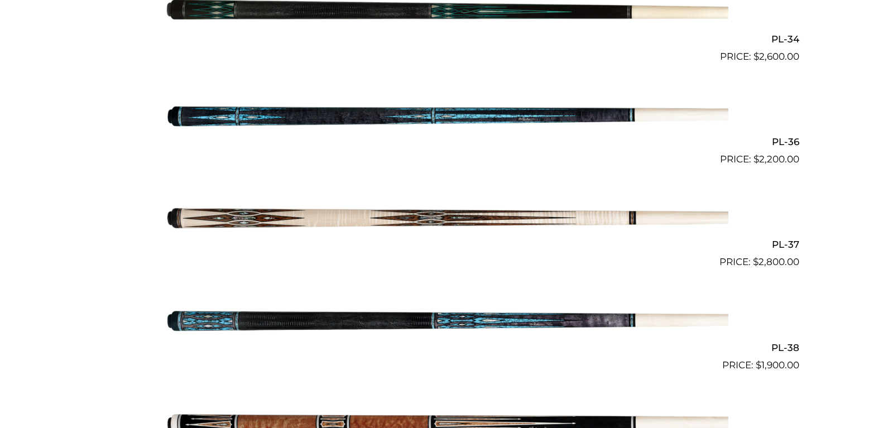
scroll to position [1025, 0]
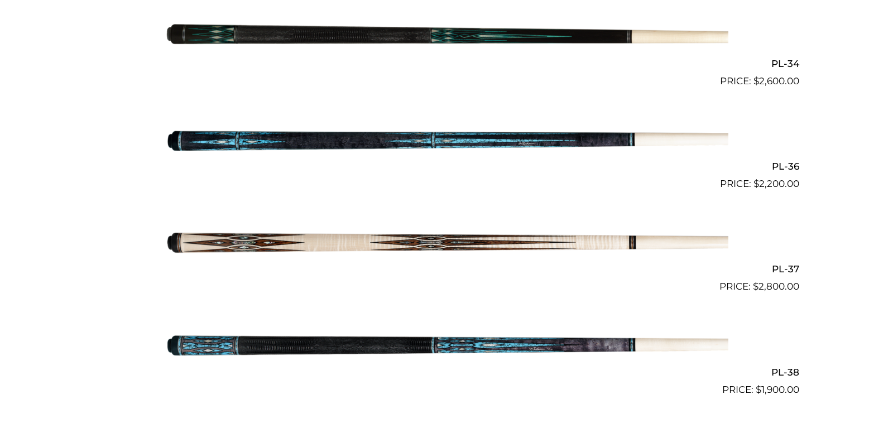
click at [532, 333] on img at bounding box center [447, 346] width 564 height 94
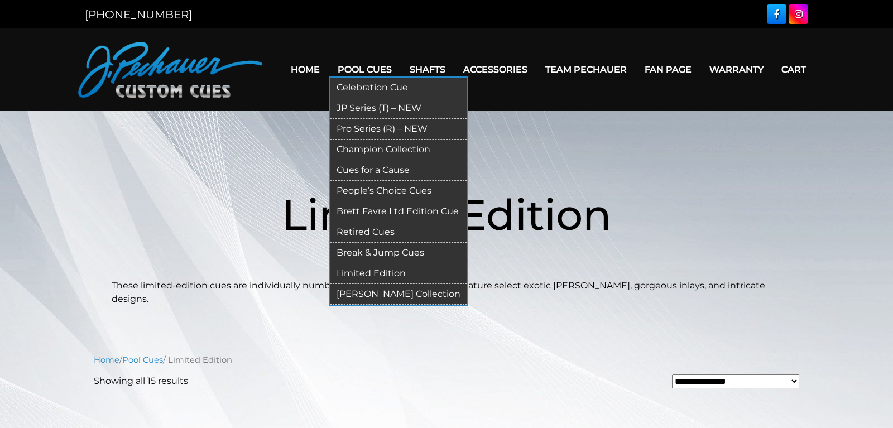
click at [372, 290] on link "[PERSON_NAME] Collection" at bounding box center [398, 294] width 137 height 21
click at [358, 190] on link "People’s Choice Cues" at bounding box center [398, 191] width 137 height 21
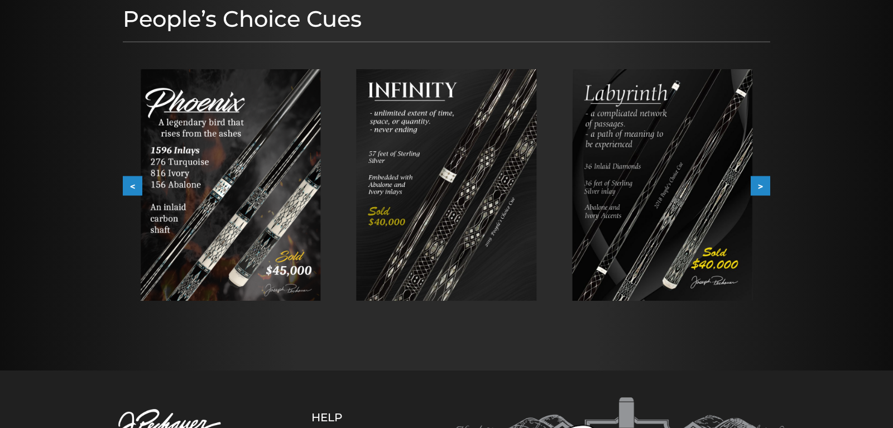
scroll to position [125, 0]
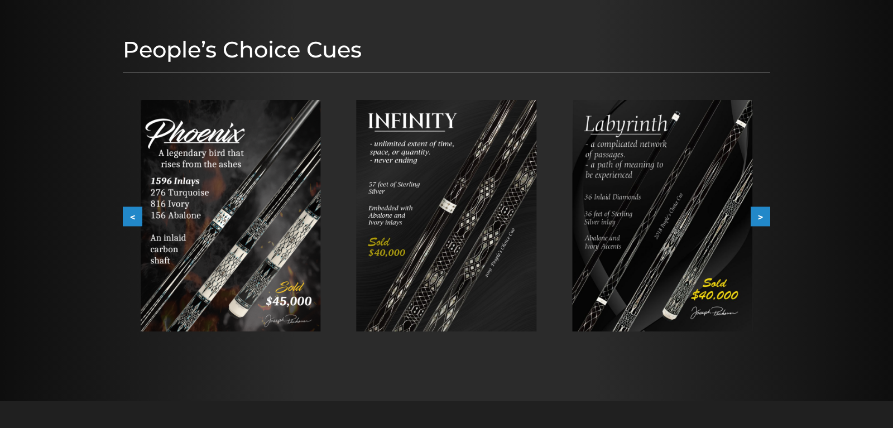
click at [762, 218] on button ">" at bounding box center [761, 217] width 20 height 20
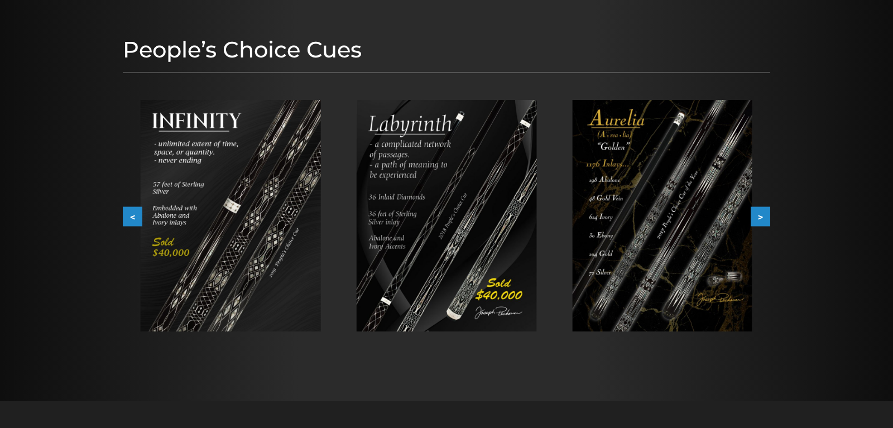
click at [756, 214] on button ">" at bounding box center [761, 217] width 20 height 20
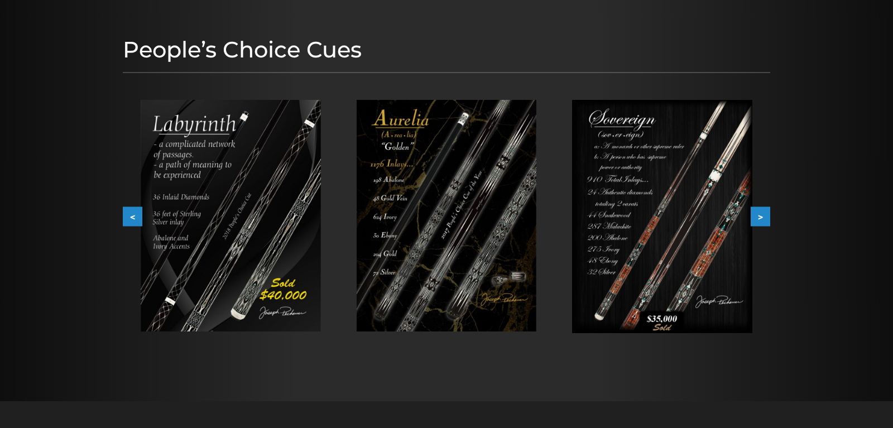
click at [760, 214] on button ">" at bounding box center [761, 217] width 20 height 20
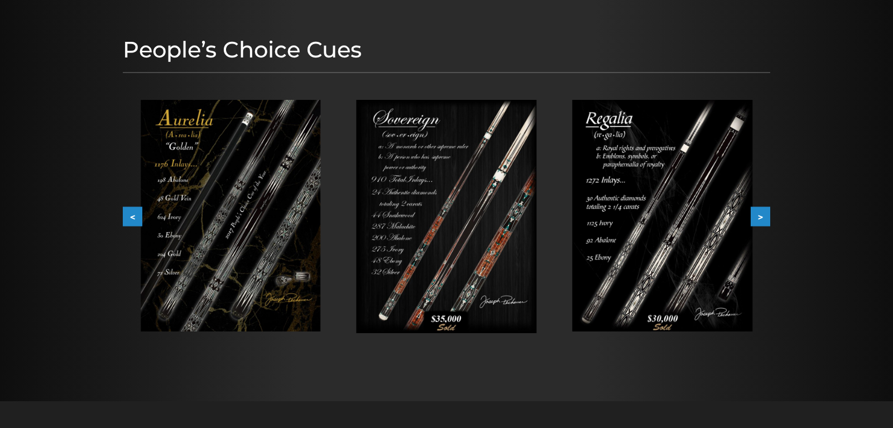
click at [760, 214] on button ">" at bounding box center [761, 217] width 20 height 20
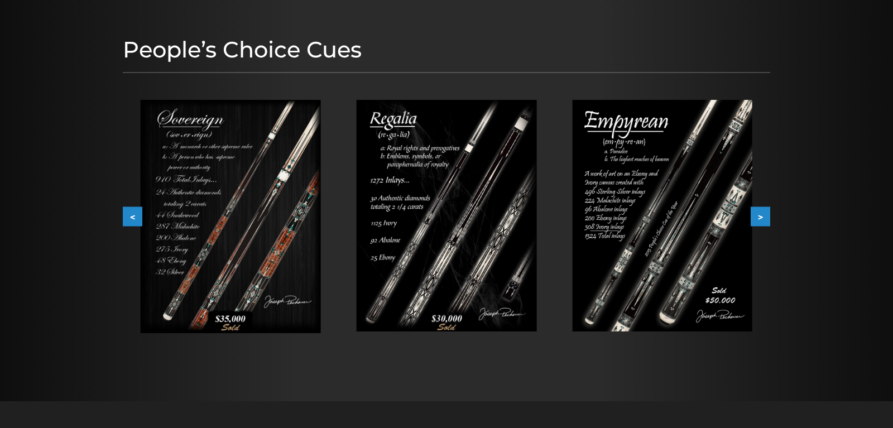
click at [128, 215] on button "<" at bounding box center [133, 217] width 20 height 20
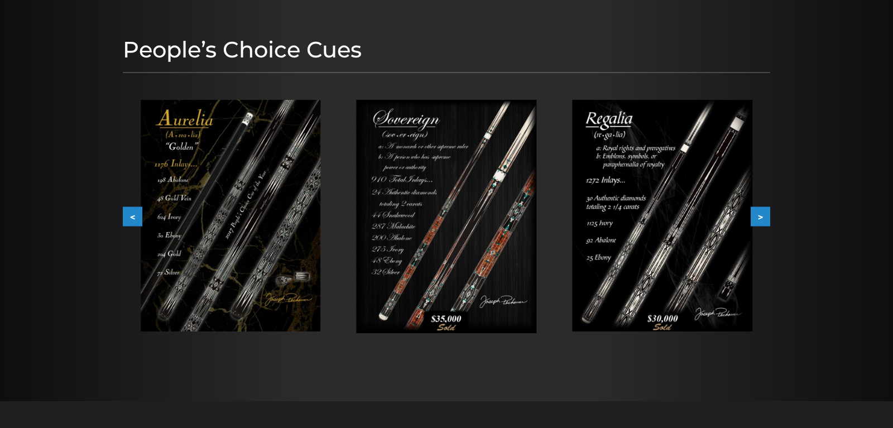
click at [126, 216] on button "<" at bounding box center [133, 217] width 20 height 20
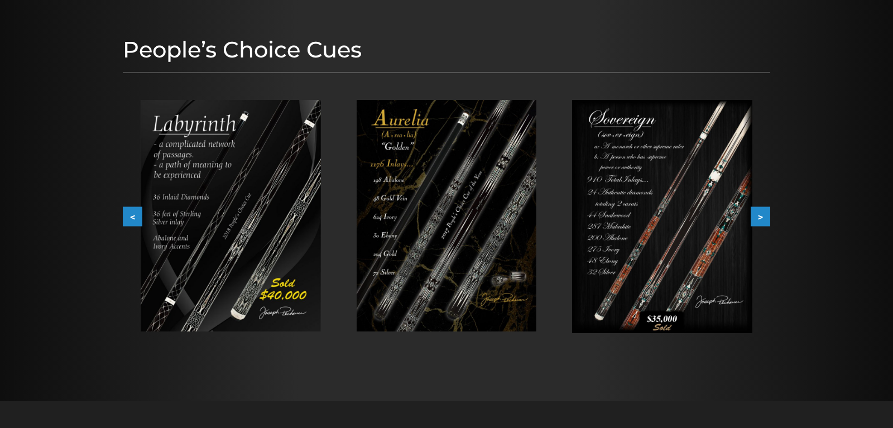
click at [126, 216] on button "<" at bounding box center [133, 217] width 20 height 20
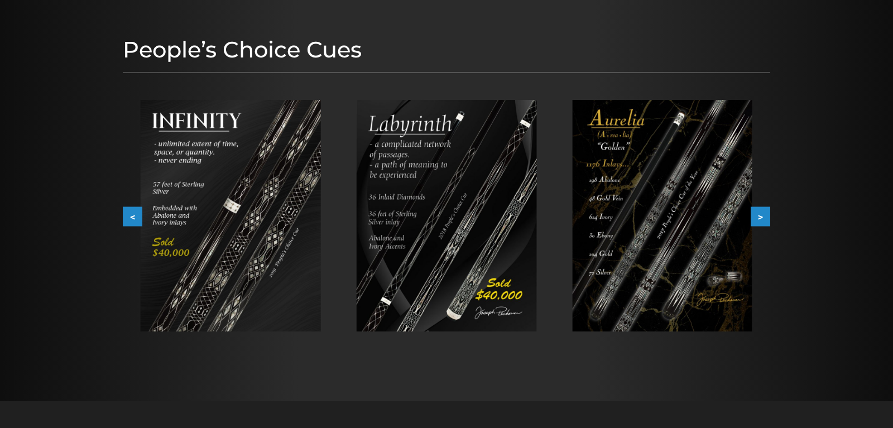
click at [126, 216] on button "<" at bounding box center [133, 217] width 20 height 20
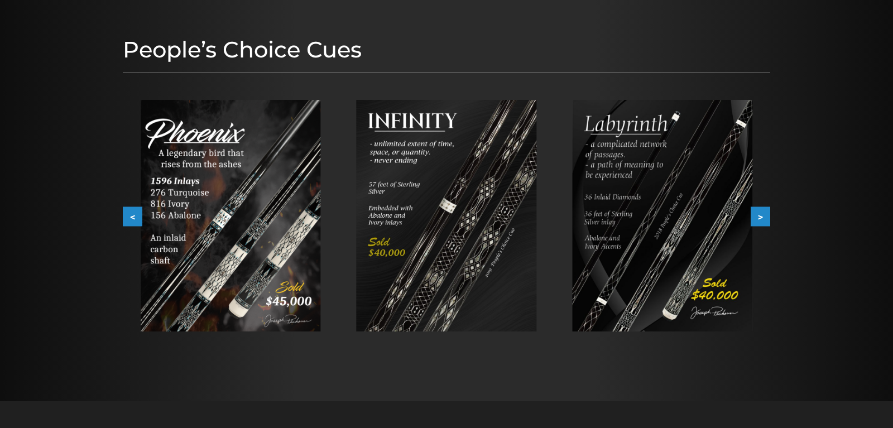
click at [126, 216] on button "<" at bounding box center [133, 217] width 20 height 20
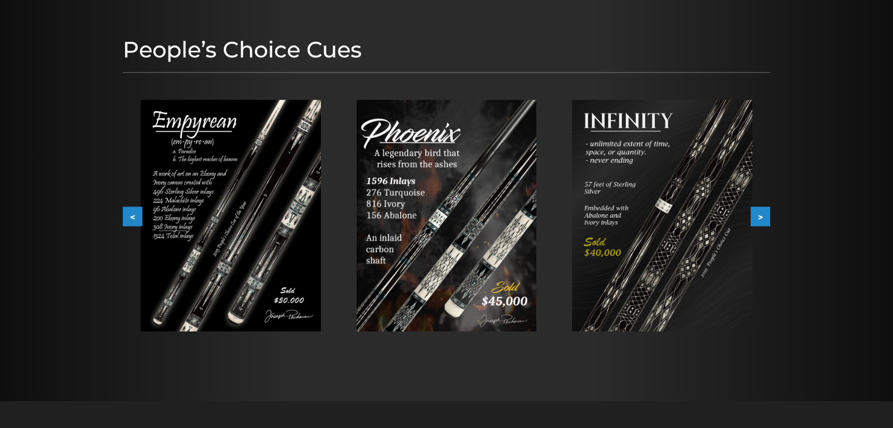
click at [126, 216] on button "<" at bounding box center [133, 217] width 20 height 20
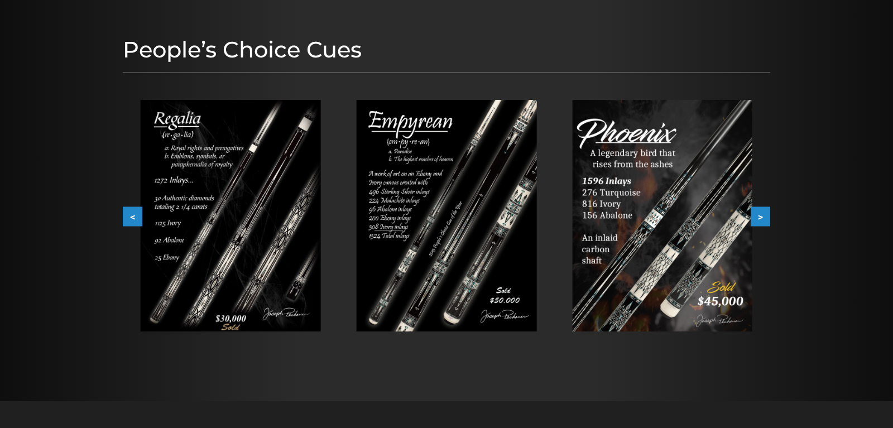
click at [126, 216] on button "<" at bounding box center [133, 217] width 20 height 20
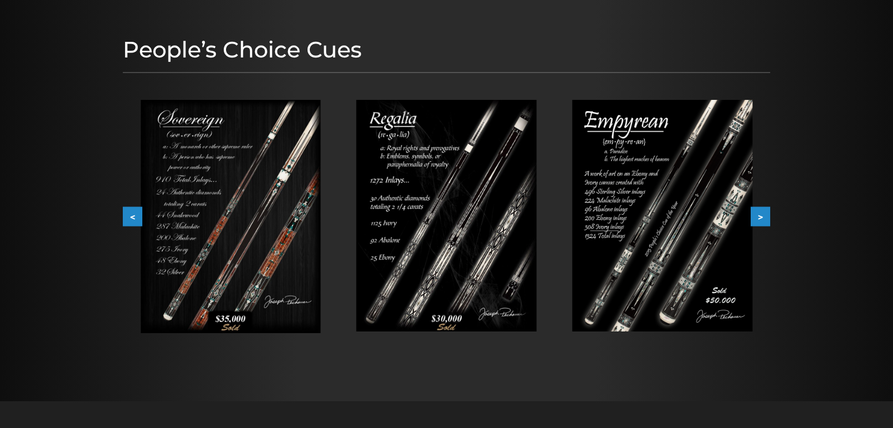
click at [125, 217] on button "<" at bounding box center [133, 217] width 20 height 20
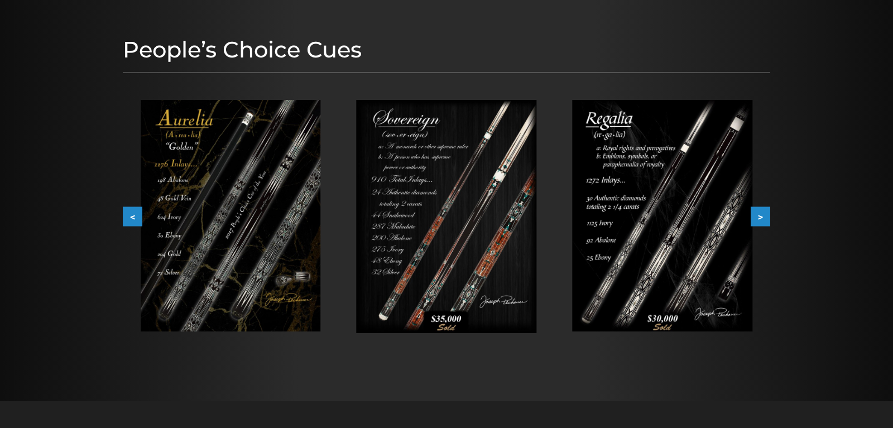
click at [238, 247] on img at bounding box center [231, 216] width 180 height 232
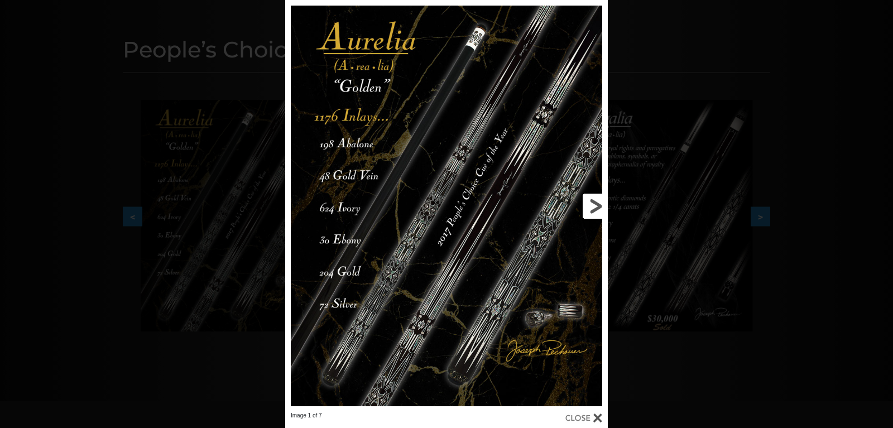
click at [593, 198] on link at bounding box center [535, 206] width 145 height 412
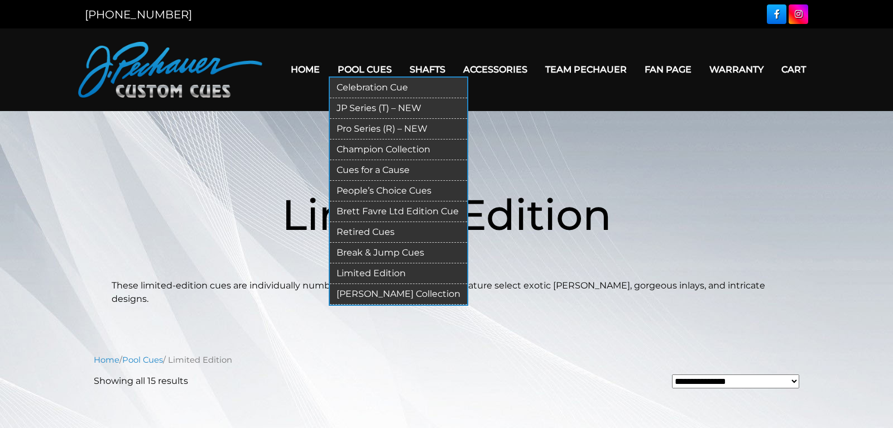
click at [354, 191] on link "People’s Choice Cues" at bounding box center [398, 191] width 137 height 21
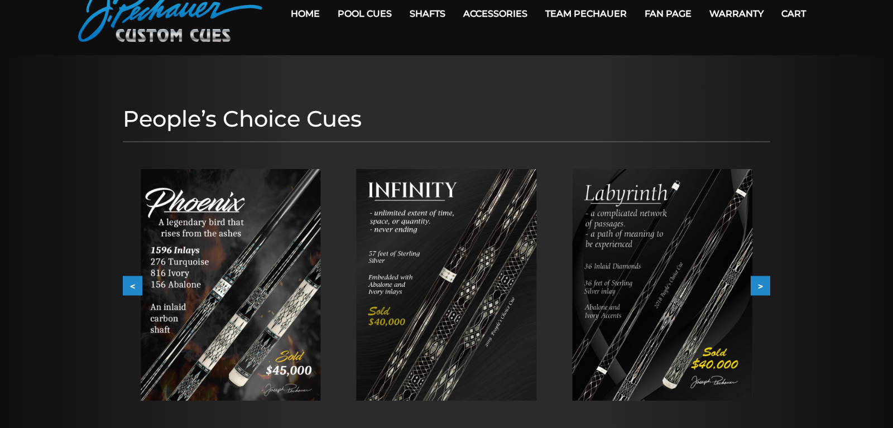
scroll to position [57, 0]
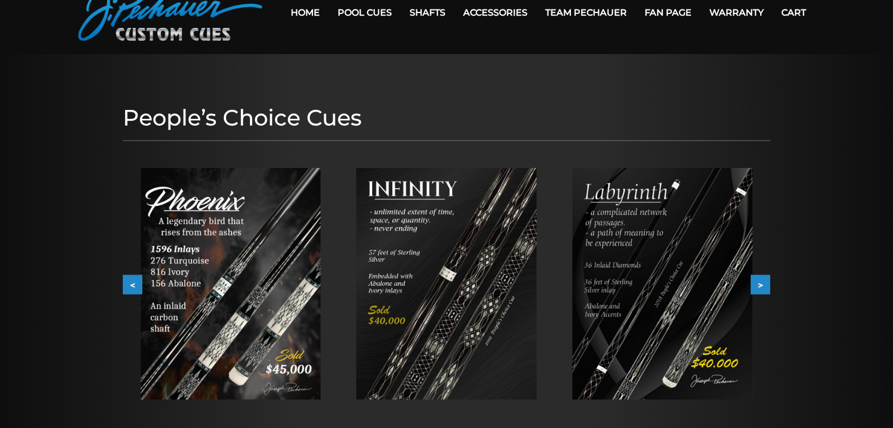
click at [762, 282] on button ">" at bounding box center [761, 285] width 20 height 20
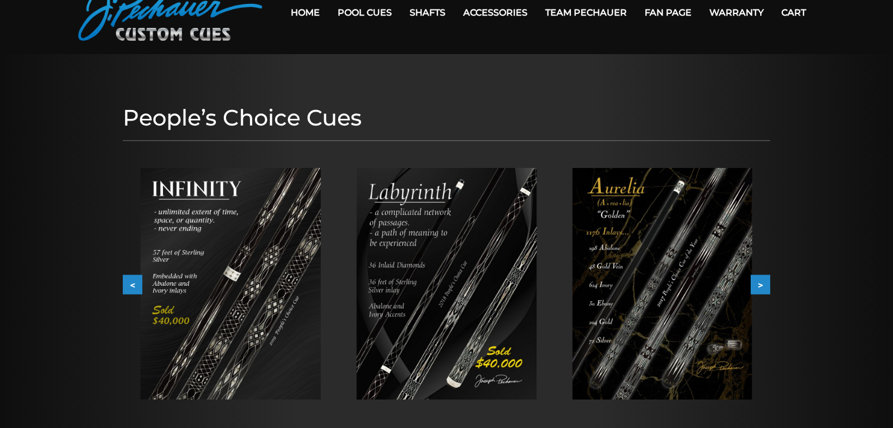
click at [692, 291] on img at bounding box center [662, 284] width 180 height 232
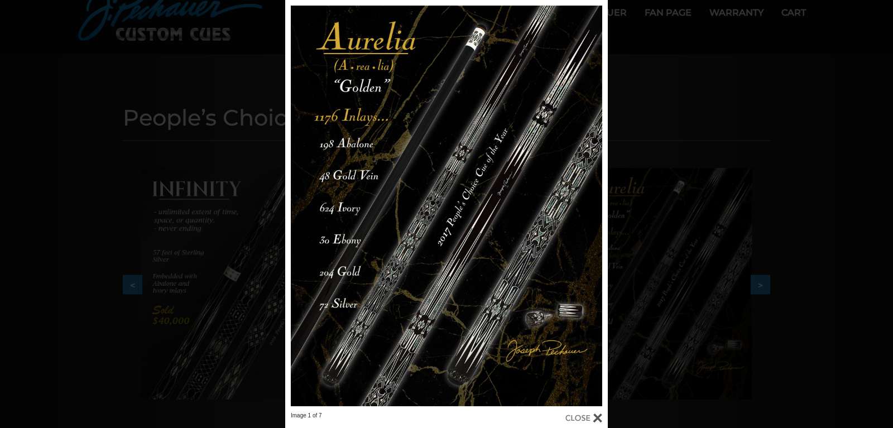
click at [627, 276] on div "Image 1 of 7" at bounding box center [446, 214] width 893 height 428
